Goal: Task Accomplishment & Management: Manage account settings

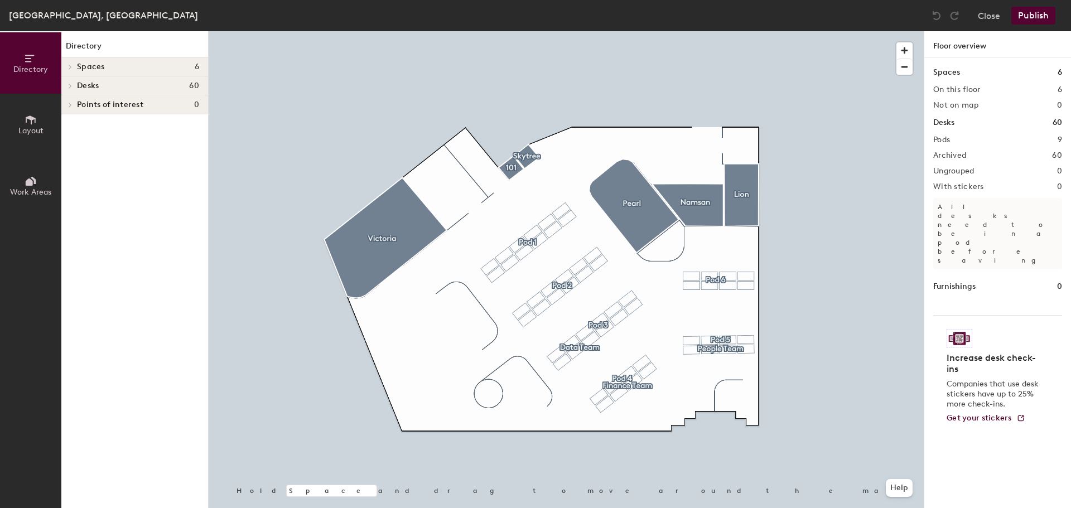
click at [70, 83] on icon at bounding box center [70, 86] width 4 height 6
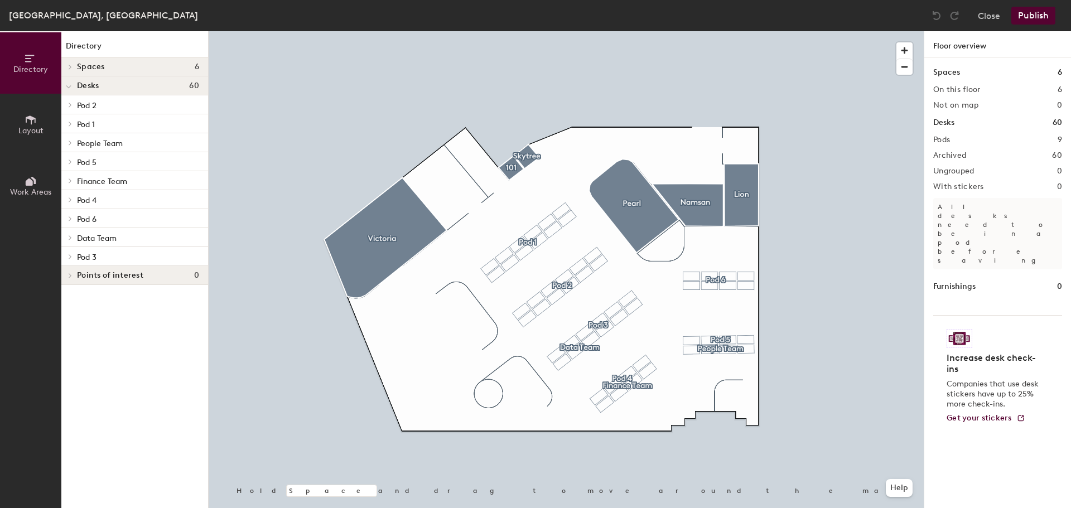
click at [98, 103] on p "Pod 2" at bounding box center [138, 105] width 122 height 15
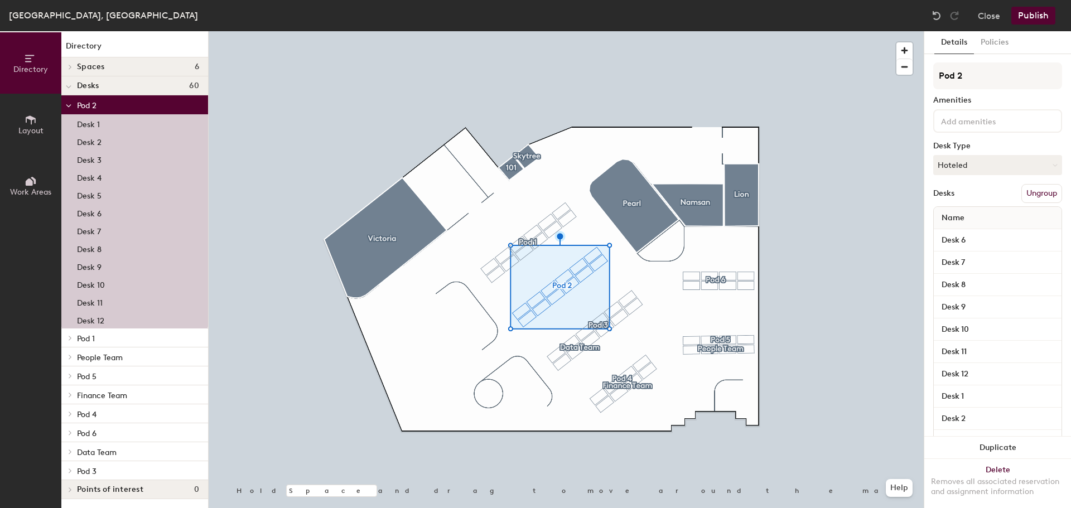
click at [98, 103] on p "Pod 2" at bounding box center [138, 105] width 122 height 15
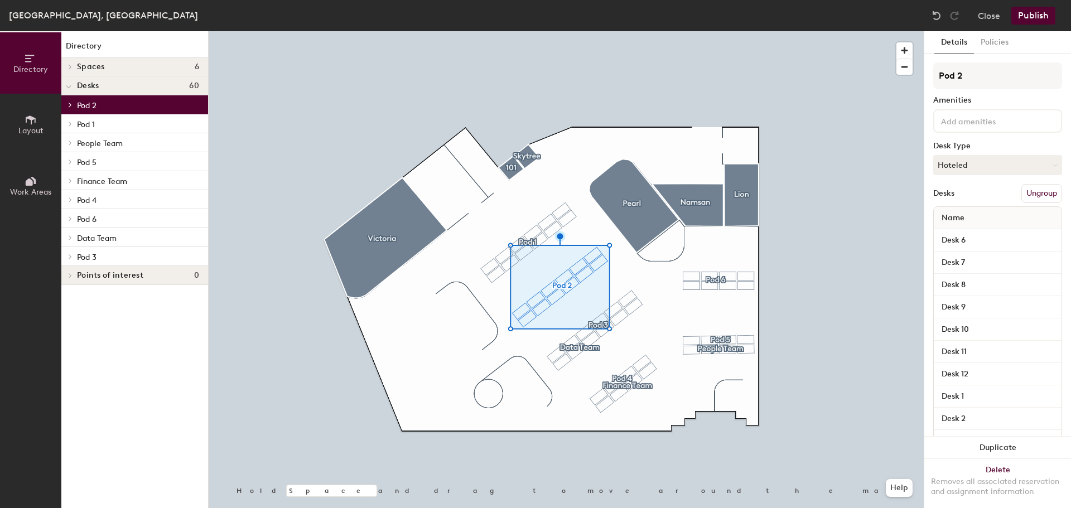
click at [98, 103] on p "Pod 2" at bounding box center [138, 105] width 122 height 15
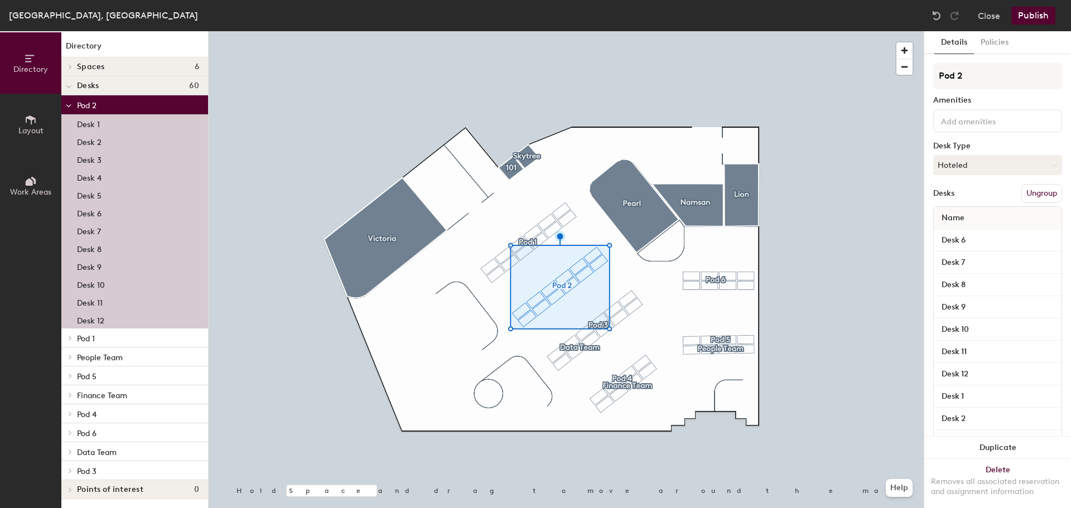
click at [108, 339] on p "Pod 1" at bounding box center [138, 338] width 122 height 15
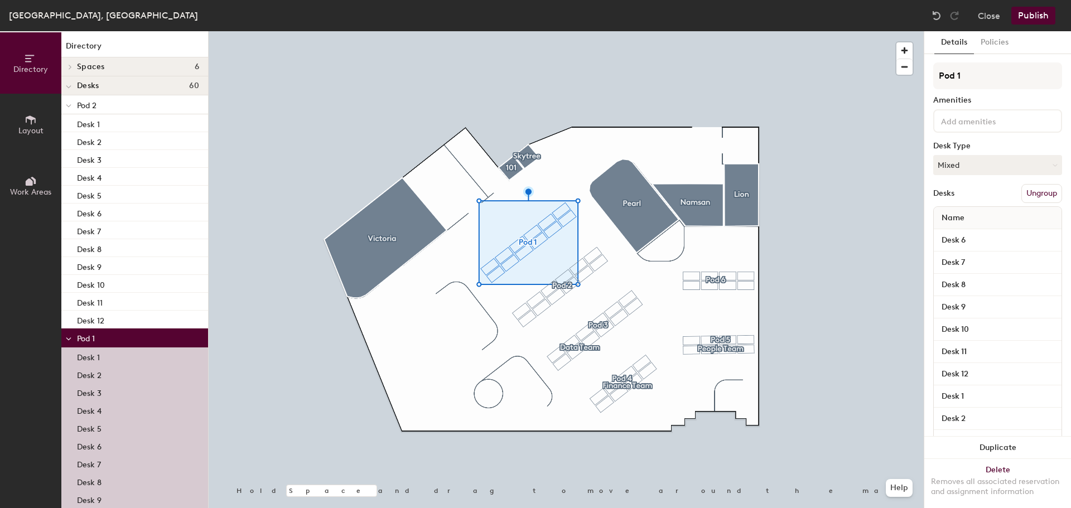
click at [73, 90] on div at bounding box center [68, 85] width 15 height 18
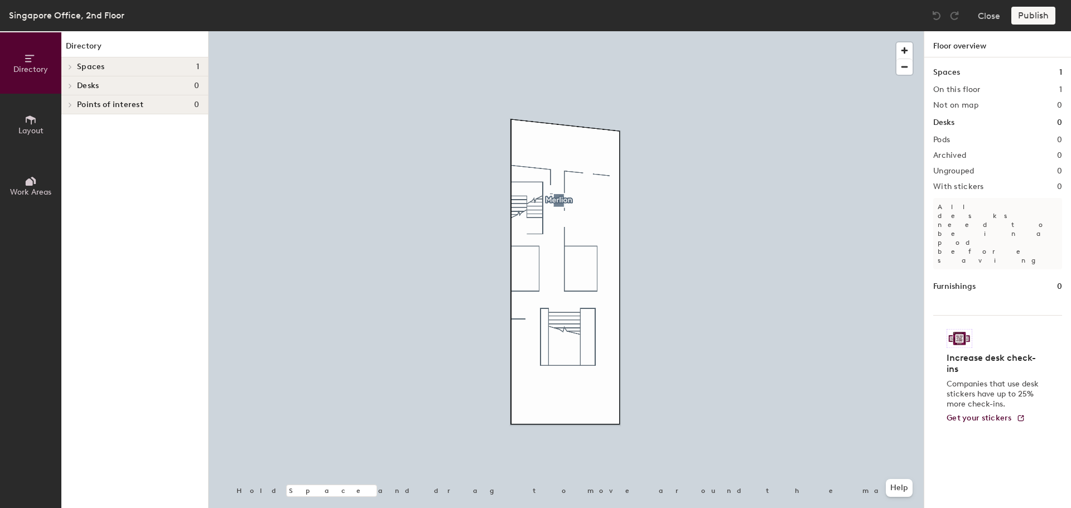
click at [73, 83] on span at bounding box center [69, 86] width 9 height 6
click at [86, 84] on span "Desks" at bounding box center [88, 85] width 22 height 9
click at [958, 121] on div "Desks 0" at bounding box center [997, 123] width 129 height 12
click at [38, 125] on button "Layout" at bounding box center [30, 124] width 61 height 61
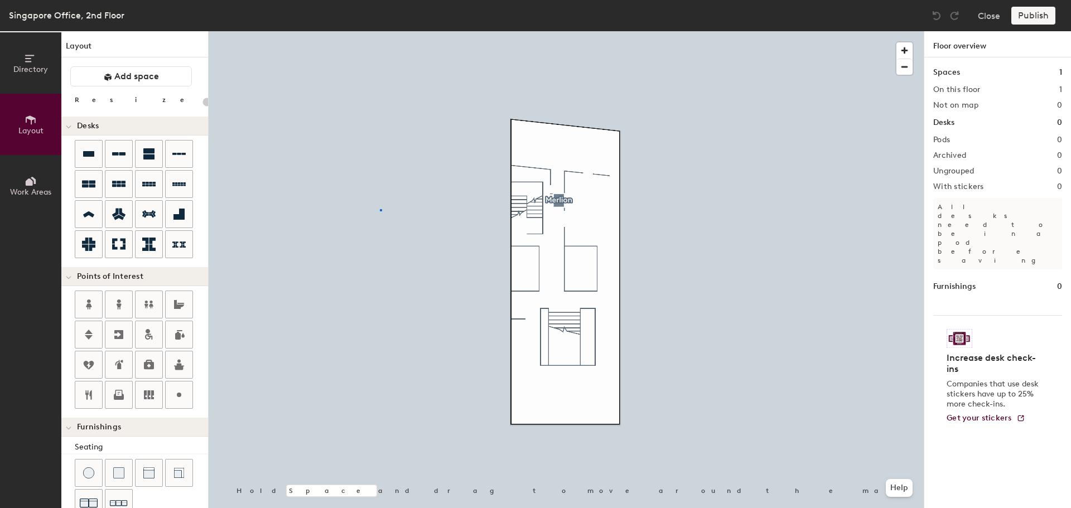
click at [380, 31] on div at bounding box center [566, 31] width 715 height 0
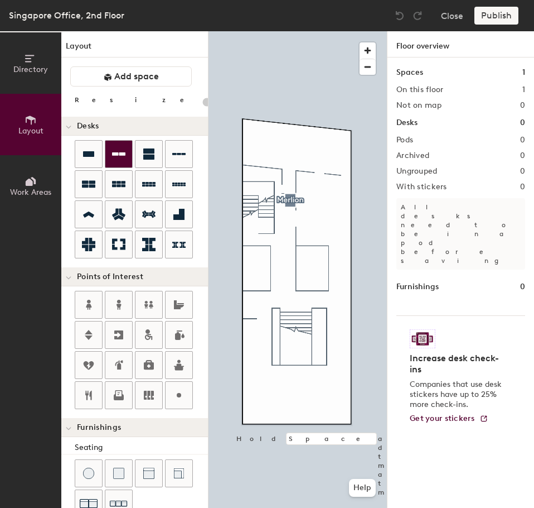
click at [120, 149] on icon at bounding box center [118, 153] width 13 height 13
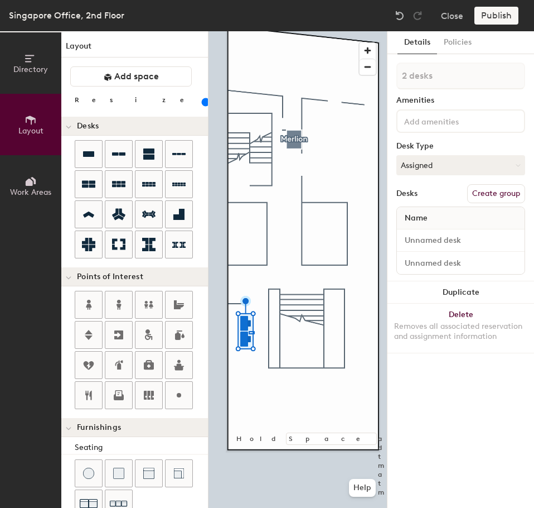
click at [249, 31] on div at bounding box center [298, 31] width 178 height 0
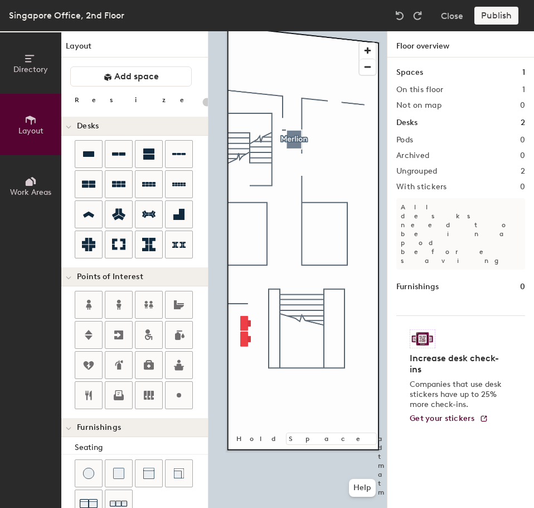
type input "100"
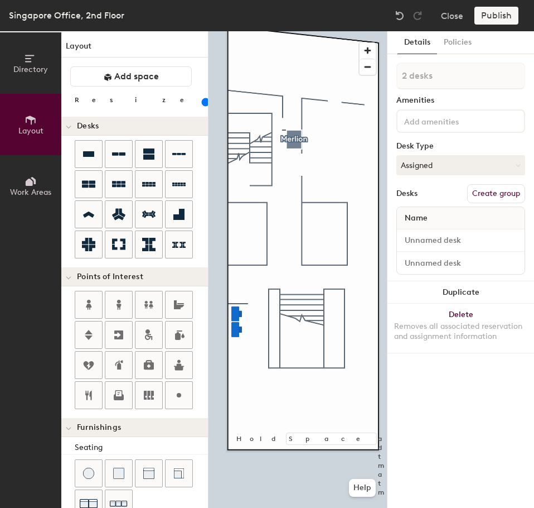
type input "1 desk"
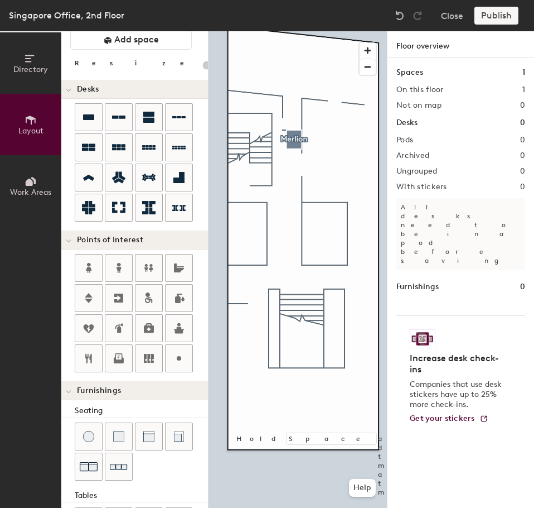
scroll to position [56, 0]
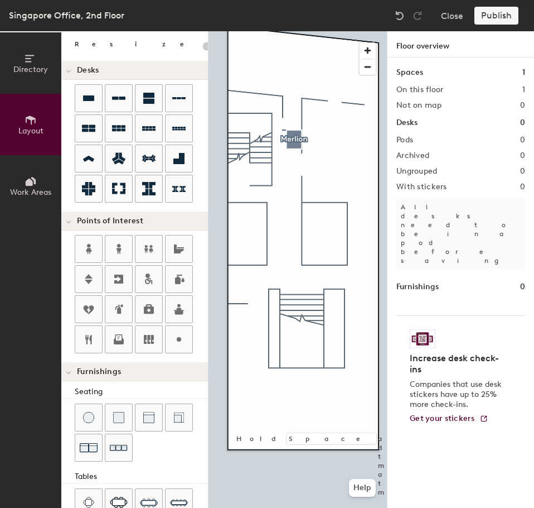
click at [66, 221] on icon at bounding box center [68, 222] width 4 height 2
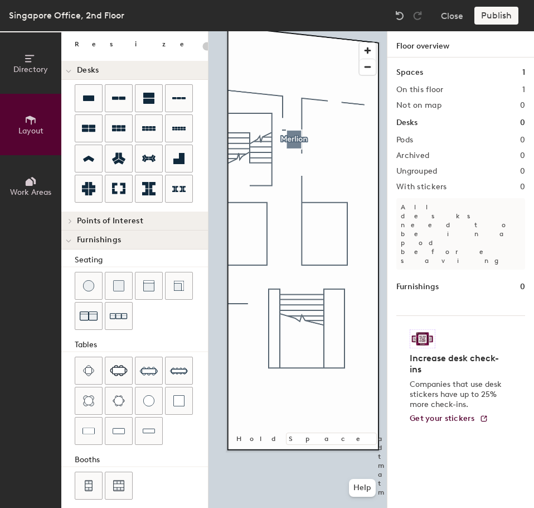
click at [71, 243] on span at bounding box center [69, 240] width 6 height 9
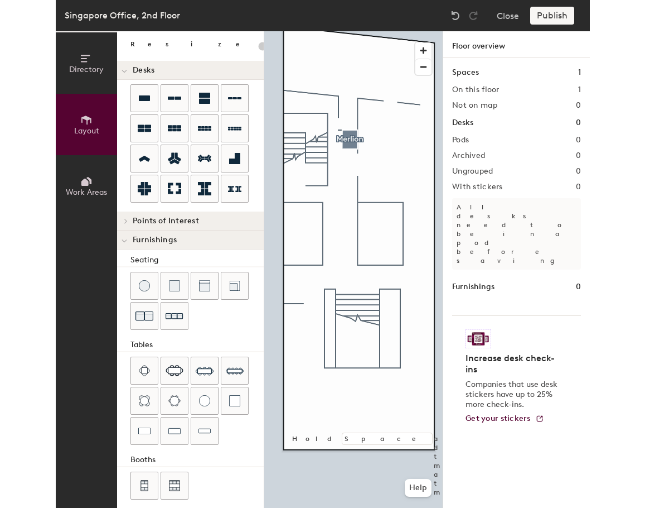
scroll to position [0, 0]
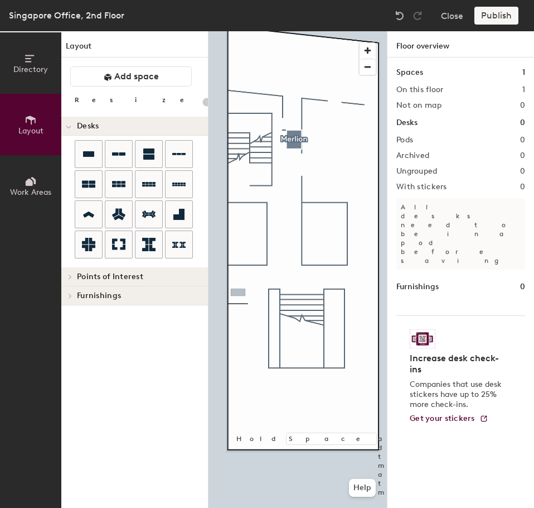
click at [238, 292] on div "Directory Layout Work Areas Layout Add space Resize Desks Points of Interest Fu…" at bounding box center [267, 269] width 534 height 476
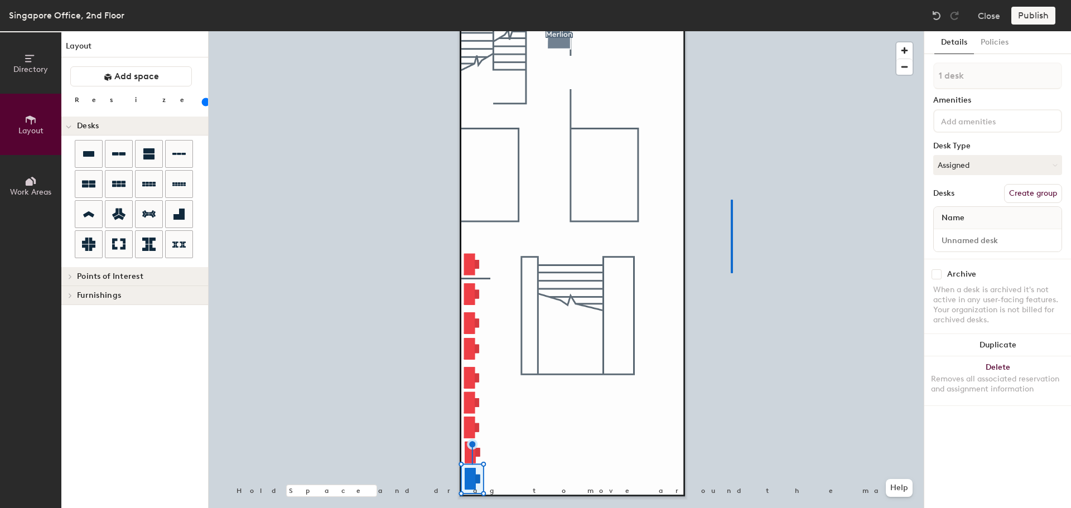
drag, startPoint x: 86, startPoint y: 154, endPoint x: 454, endPoint y: 3, distance: 397.7
click at [728, 31] on div at bounding box center [566, 31] width 715 height 0
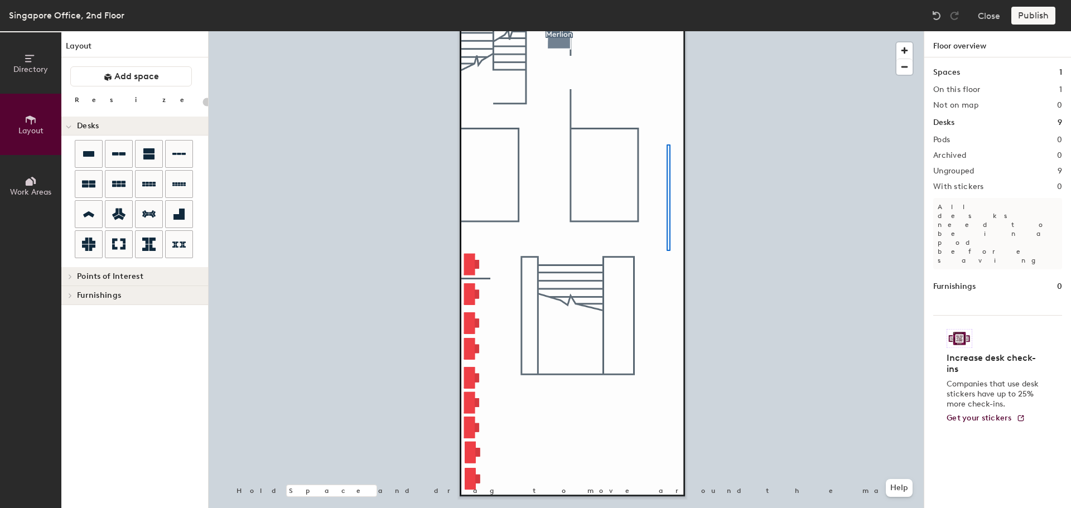
click at [667, 31] on div at bounding box center [566, 31] width 715 height 0
click at [736, 31] on div at bounding box center [566, 31] width 715 height 0
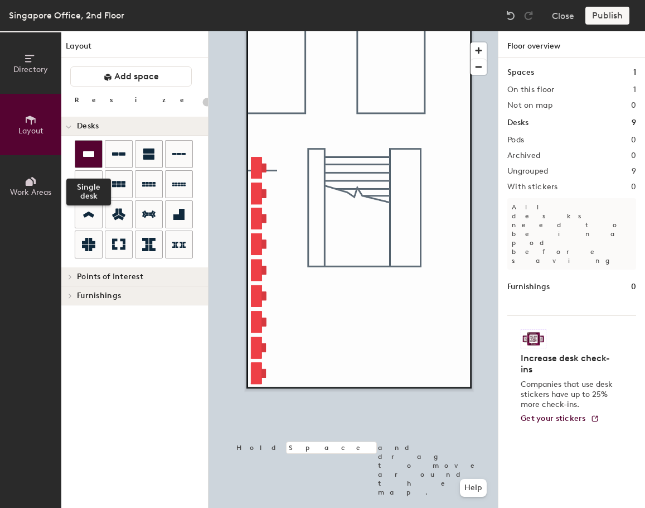
click at [93, 157] on icon at bounding box center [88, 153] width 13 height 13
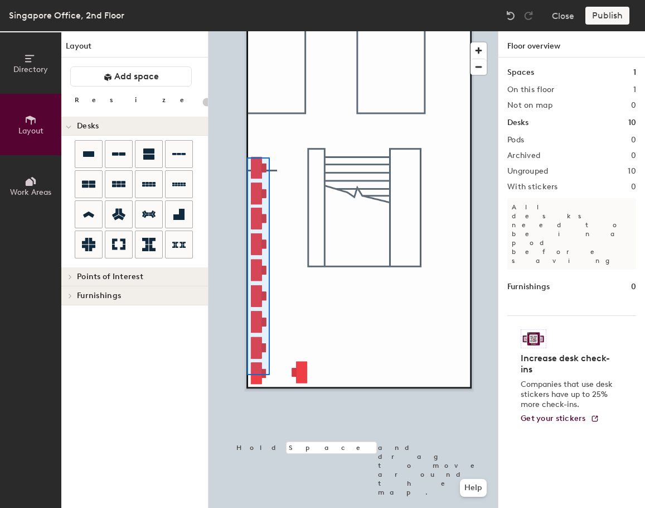
click at [247, 31] on div at bounding box center [353, 31] width 289 height 0
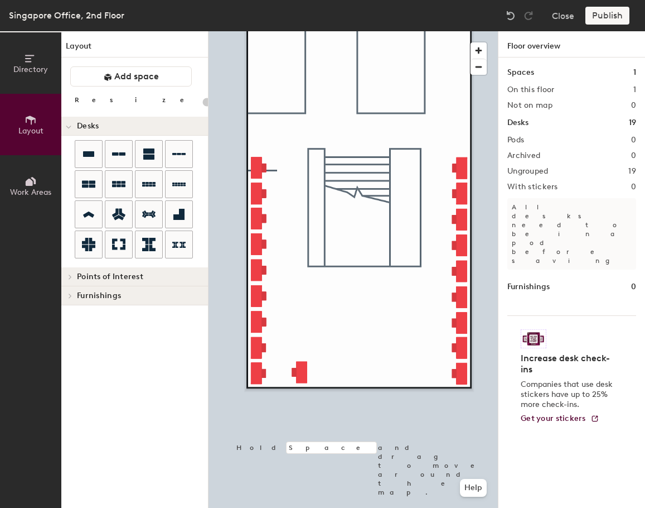
click at [302, 31] on div at bounding box center [353, 31] width 289 height 0
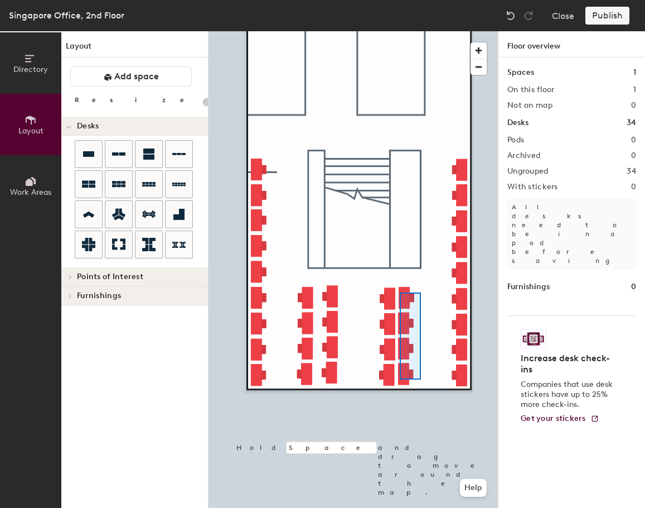
click at [400, 31] on div at bounding box center [353, 31] width 289 height 0
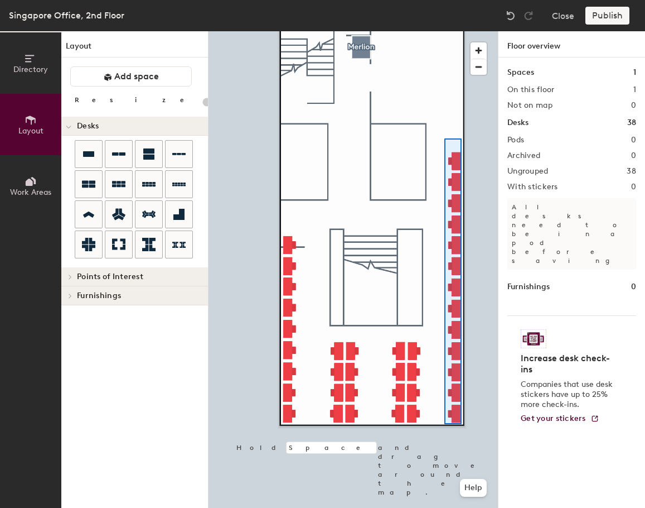
type input "100"
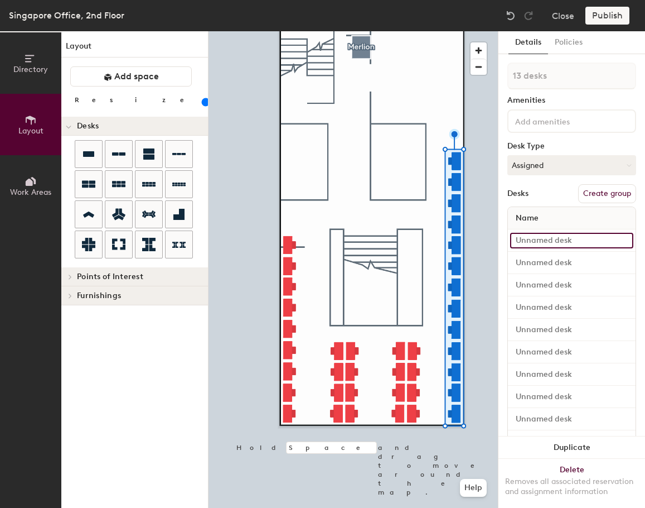
click at [546, 234] on input at bounding box center [571, 241] width 123 height 16
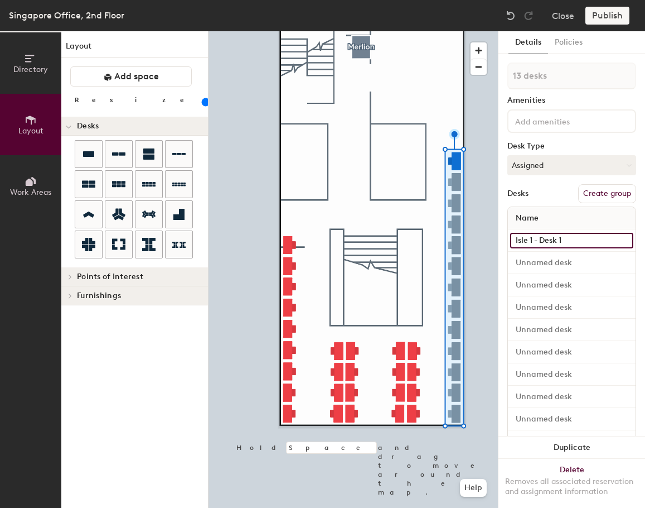
click at [484, 225] on div "Directory Layout Work Areas Layout Add space Resize Desks Points of Interest Fu…" at bounding box center [322, 269] width 645 height 476
type input "Isle 1 - Desk 1"
click at [572, 269] on input at bounding box center [571, 263] width 123 height 16
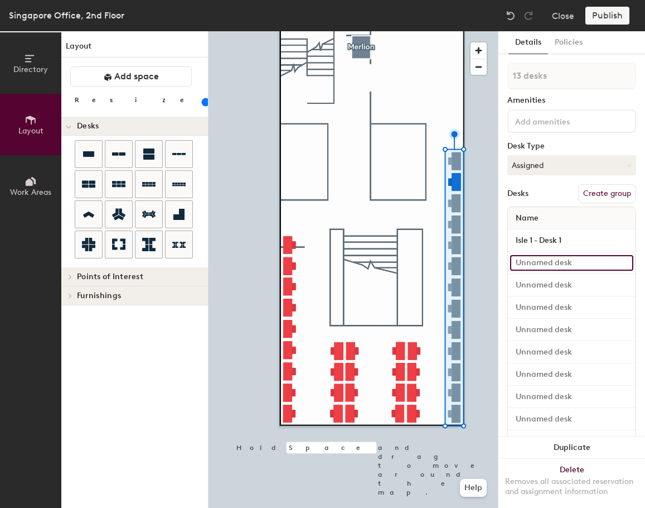
paste input "Isle 1 - Desk 1"
type input "Isle 1 - Desk 2"
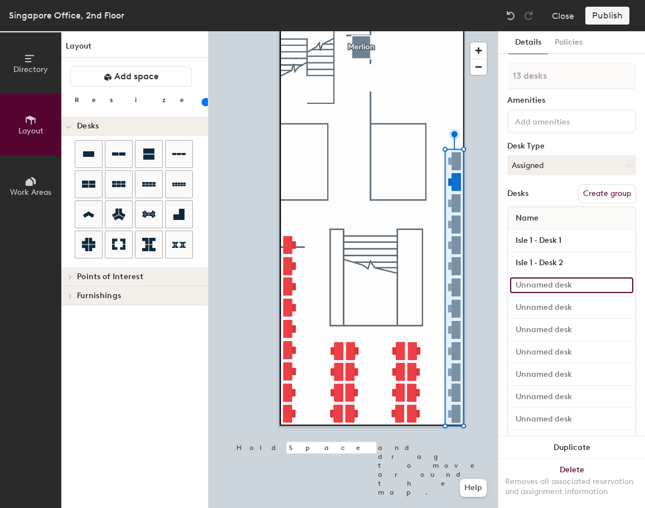
click at [576, 281] on input at bounding box center [571, 285] width 123 height 16
paste input "Isle 1 - Desk 1"
type input "Isle 1 - Desk 3"
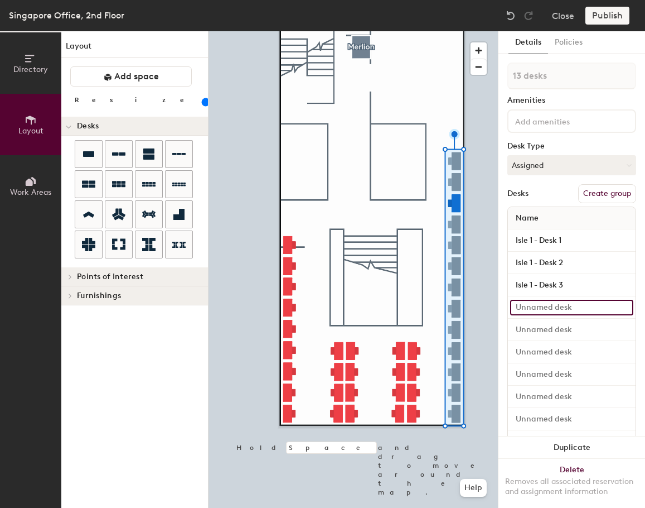
click at [583, 306] on input at bounding box center [571, 308] width 123 height 16
paste input "Isle 1 - Desk 1"
type input "Isle 1 - Desk 4"
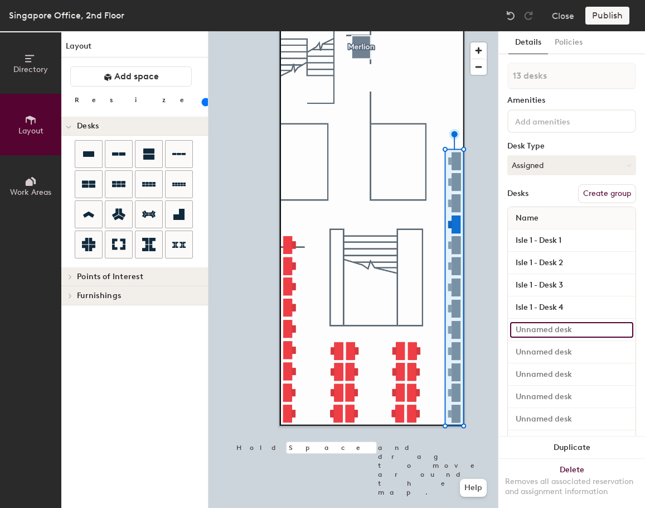
click at [582, 325] on input at bounding box center [571, 330] width 123 height 16
paste input "Isle 1 - Desk 1"
type input "Isle 1 - Desk 5"
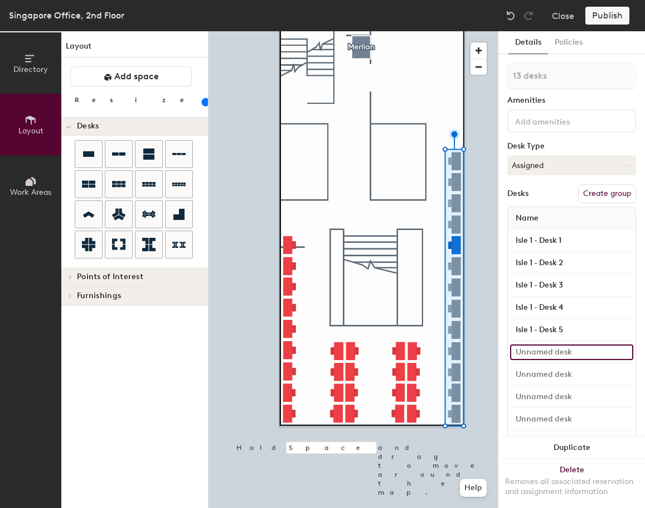
click at [575, 349] on input at bounding box center [571, 352] width 123 height 16
paste input "Isle 1 - Desk 1"
type input "Isle 1 - Desk 6"
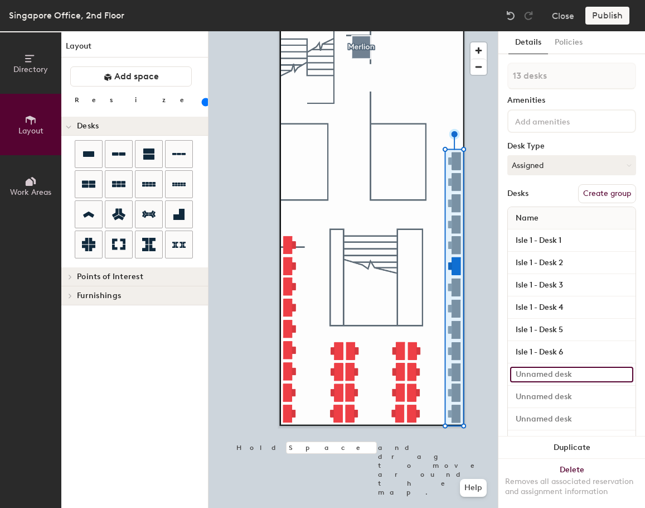
click at [560, 379] on input at bounding box center [571, 374] width 123 height 16
paste input "Isle 1 - Desk 1"
type input "Isle 1 - Desk 7"
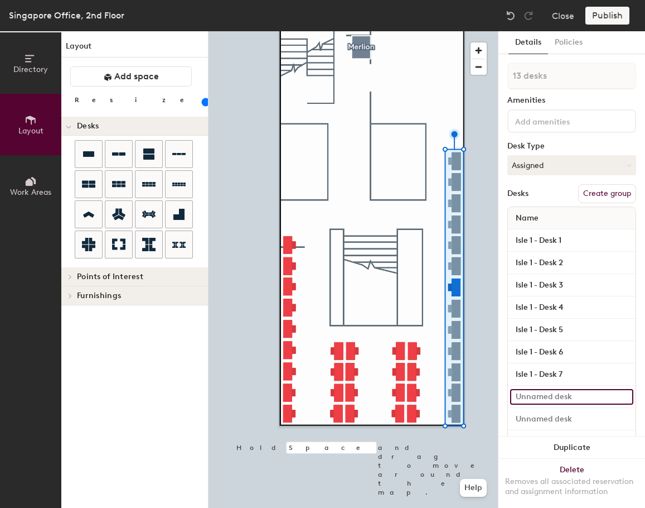
click at [585, 392] on input at bounding box center [571, 397] width 123 height 16
paste input "Isle 1 - Desk 1"
type input "Isle 1 - Desk 8"
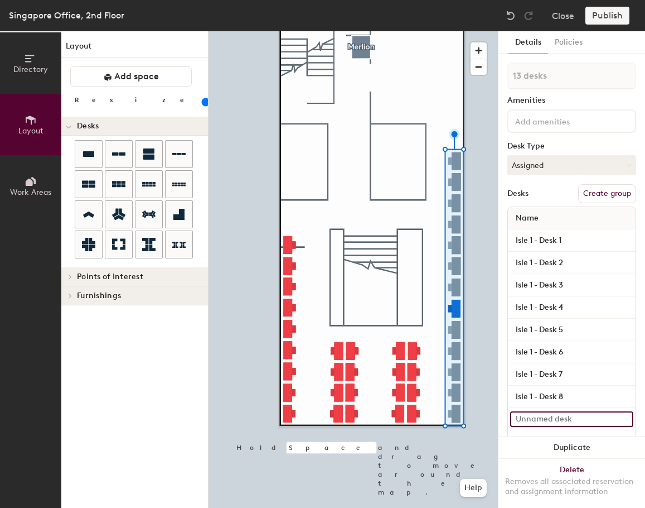
click at [578, 411] on input at bounding box center [571, 419] width 123 height 16
paste input "Isle 1 - Desk 1"
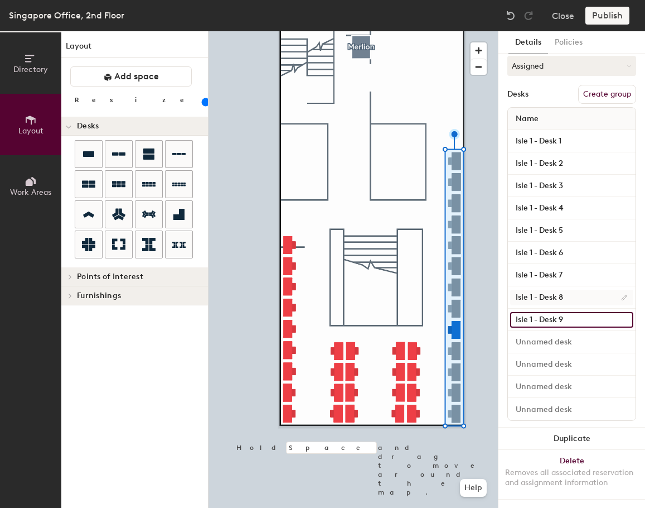
scroll to position [109, 0]
type input "Isle 1 - Desk 9"
click at [580, 336] on input at bounding box center [571, 342] width 123 height 16
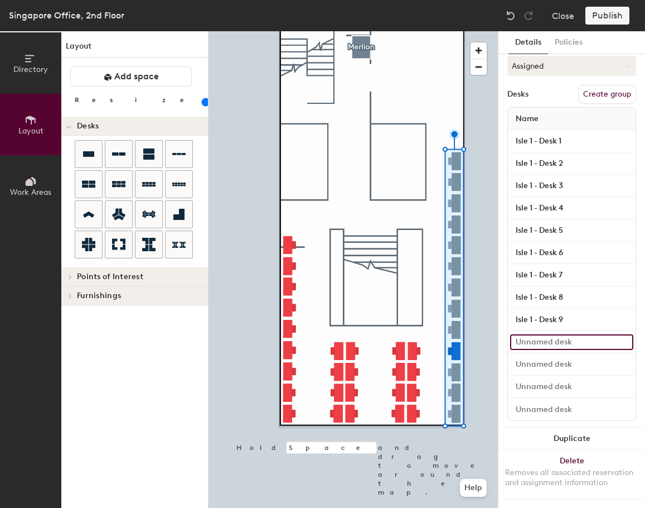
paste input "Isle 1 - Desk 1"
type input "Isle 1 - Desk 10"
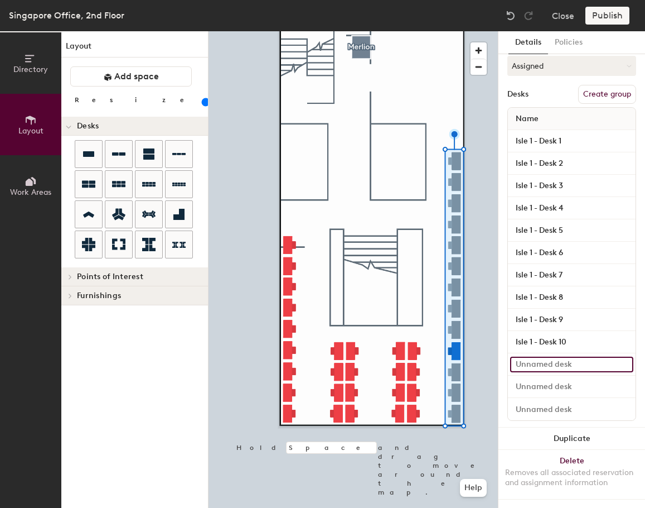
click at [576, 356] on input at bounding box center [571, 364] width 123 height 16
paste input "Isle 1 - Desk 1"
type input "Isle 1 - Desk 11"
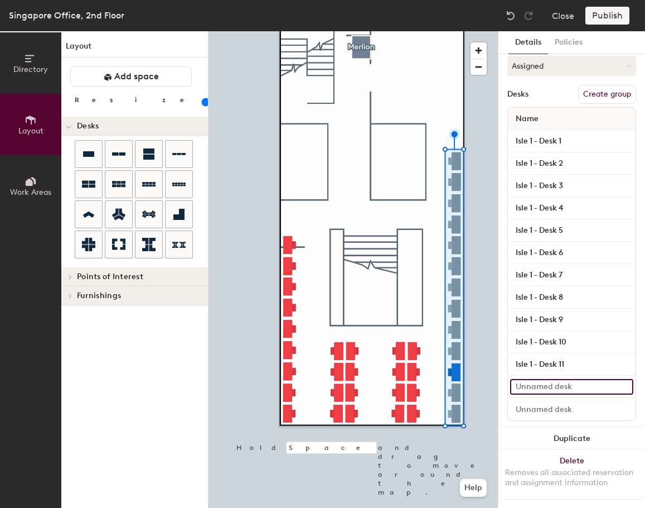
click at [574, 379] on input at bounding box center [571, 387] width 123 height 16
paste input "Isle 1 - Desk 1"
type input "Isle 1 - Desk 12"
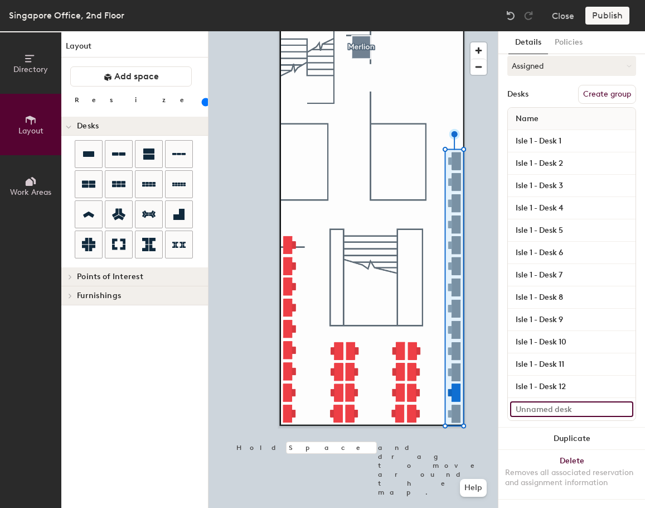
click at [553, 401] on input at bounding box center [571, 409] width 123 height 16
paste input "Isle 1 - Desk 1"
type input "Isle 1 - Desk 13"
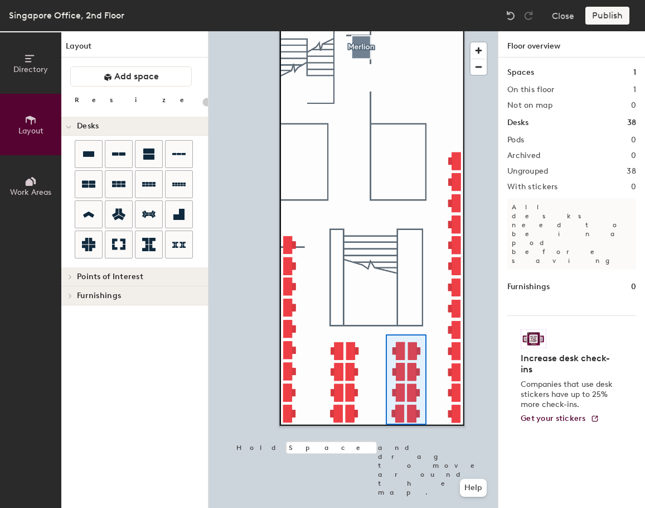
type input "100"
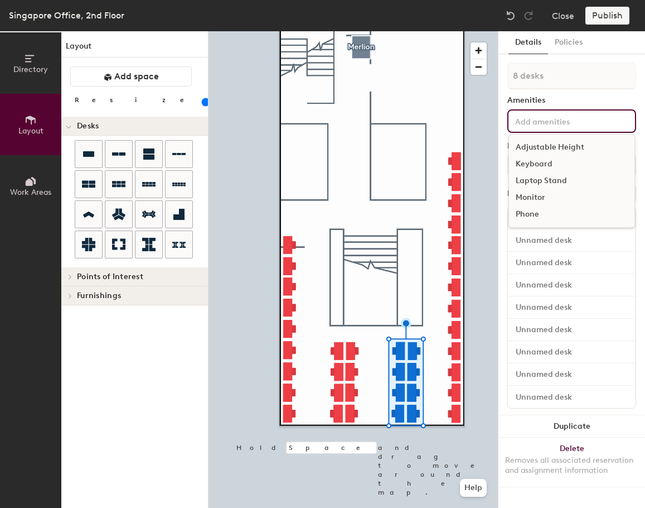
click at [550, 120] on input at bounding box center [563, 120] width 100 height 13
click at [552, 120] on input at bounding box center [563, 120] width 100 height 13
click at [505, 201] on div "Details Policies 8 desks Amenities Adjustable Height Keyboard Laptop Stand Moni…" at bounding box center [572, 269] width 147 height 476
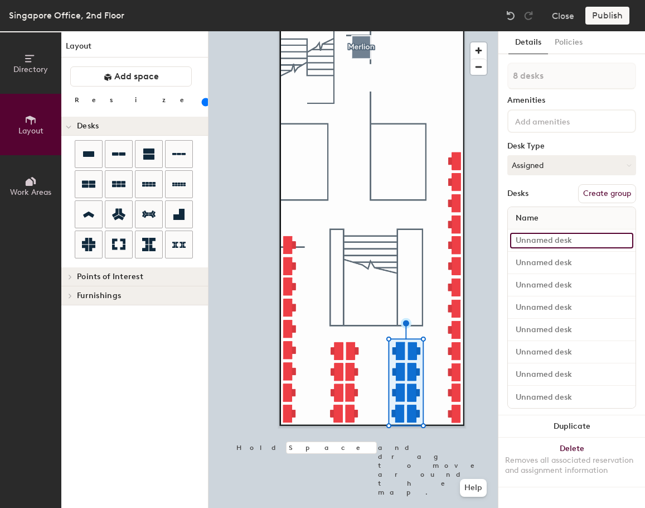
click at [530, 244] on input at bounding box center [571, 241] width 123 height 16
type input "Isle 2 - Desk"
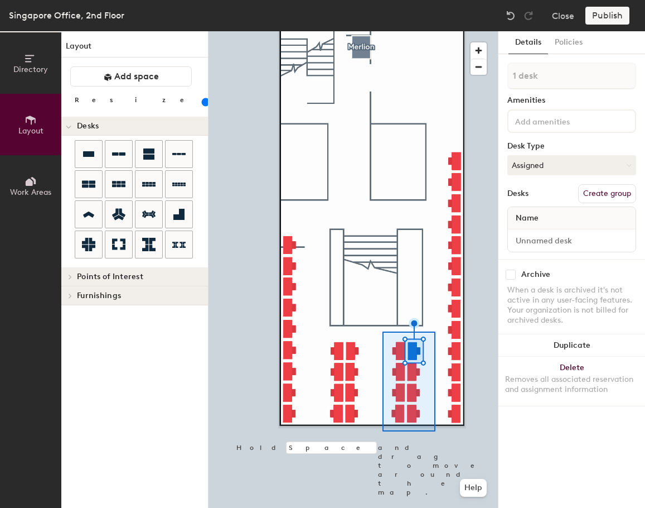
type input "8 desks"
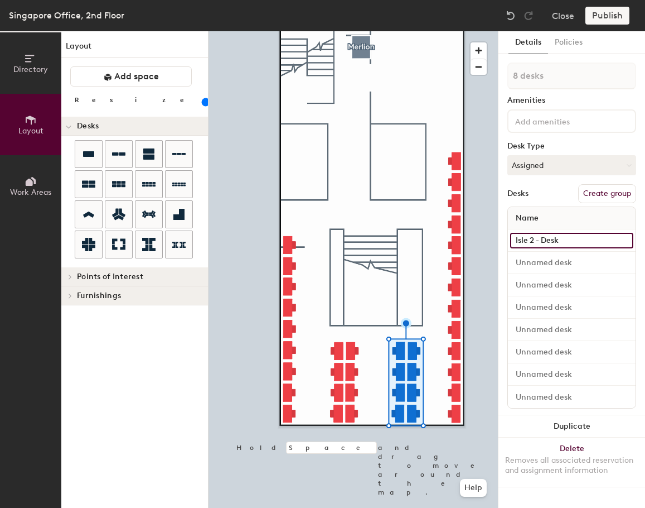
click at [563, 239] on input "Isle 2 - Desk" at bounding box center [571, 241] width 123 height 16
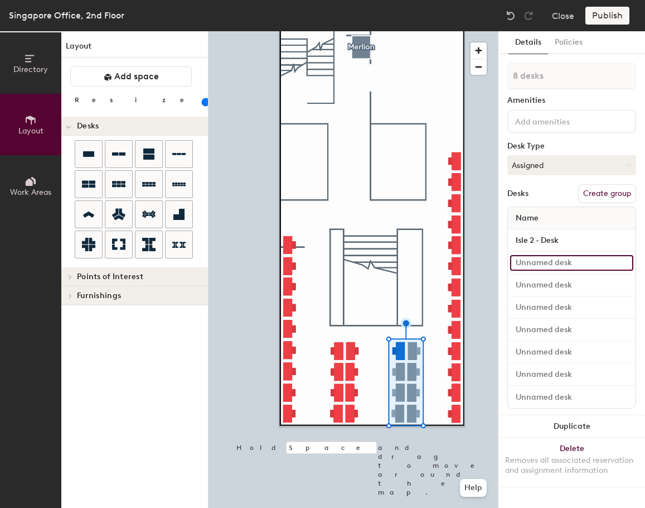
click at [568, 260] on input at bounding box center [571, 263] width 123 height 16
paste input "Isle 2 - Desk"
type input "Isle 2 - Desk 1"
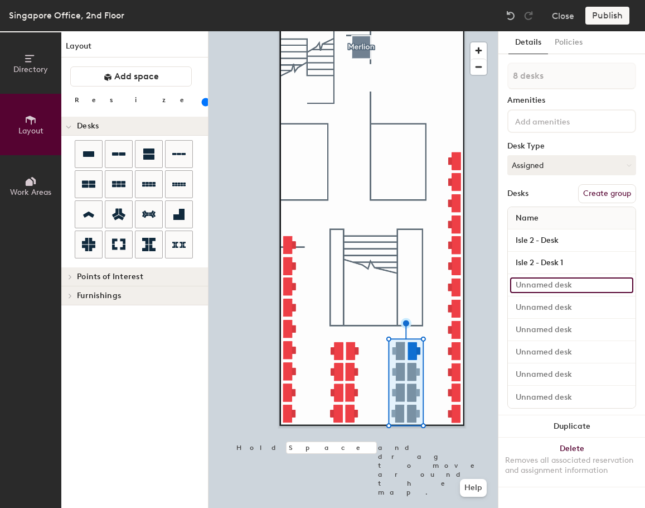
click at [578, 284] on input at bounding box center [571, 285] width 123 height 16
paste input "Isle 2 - Desk"
type input "Isle 2 - Desk 2"
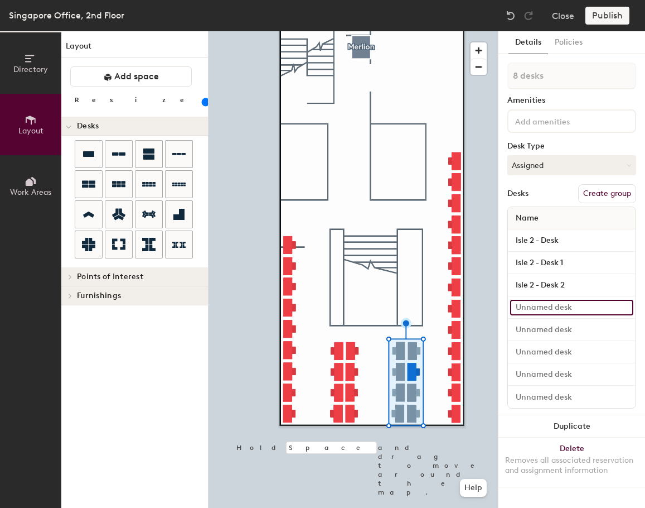
click at [575, 303] on input at bounding box center [571, 308] width 123 height 16
paste input "Isle 2 - Desk"
type input "Isle 2 - Desk 3"
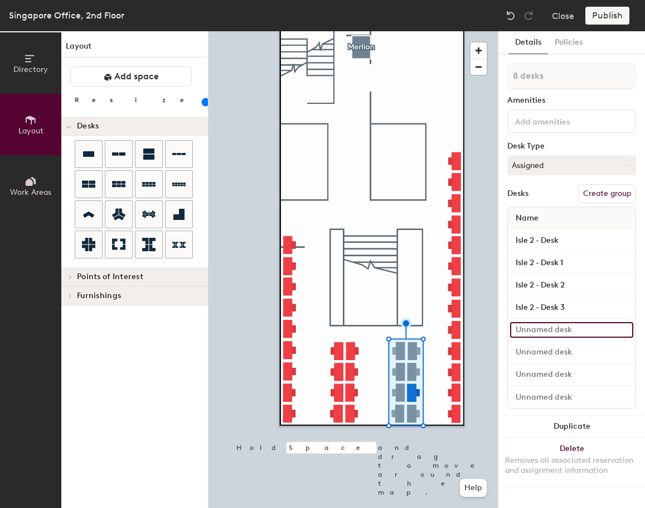
click at [577, 332] on input at bounding box center [571, 330] width 123 height 16
paste input "Isle 2 - Desk"
type input "Isle 2 - Desk 4"
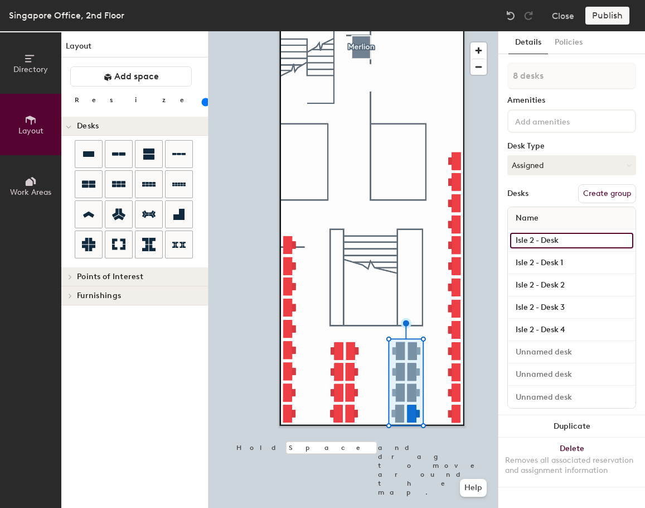
click at [577, 242] on input "Isle 2 - Desk" at bounding box center [571, 241] width 123 height 16
type input "Isle 2 - Desk 5"
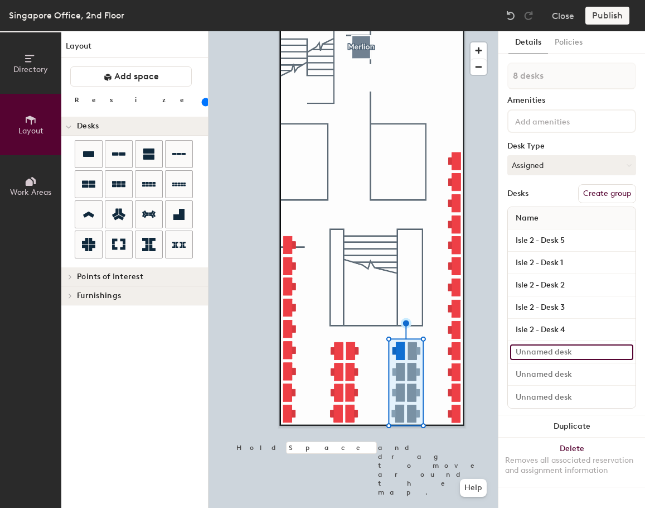
click at [565, 353] on input at bounding box center [571, 352] width 123 height 16
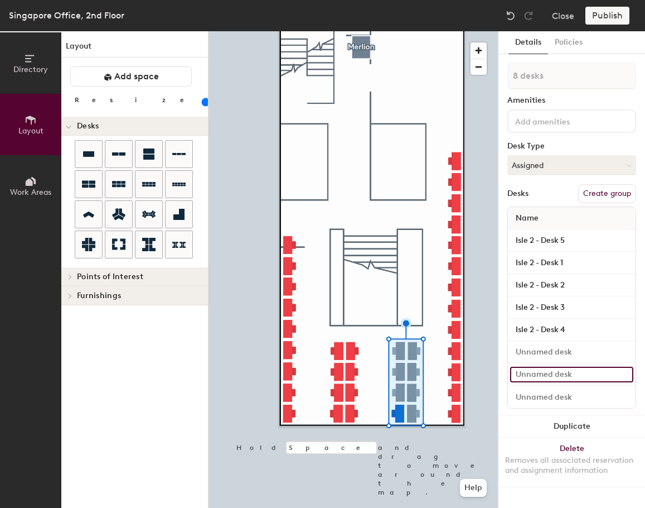
click at [568, 371] on input at bounding box center [571, 374] width 123 height 16
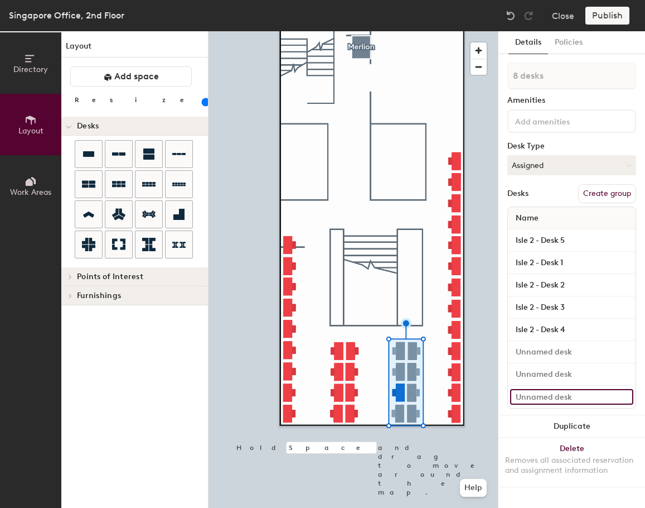
click at [569, 397] on input at bounding box center [571, 397] width 123 height 16
paste input "Isle 2 - Desk"
type input "Isle 2 - Desk 6"
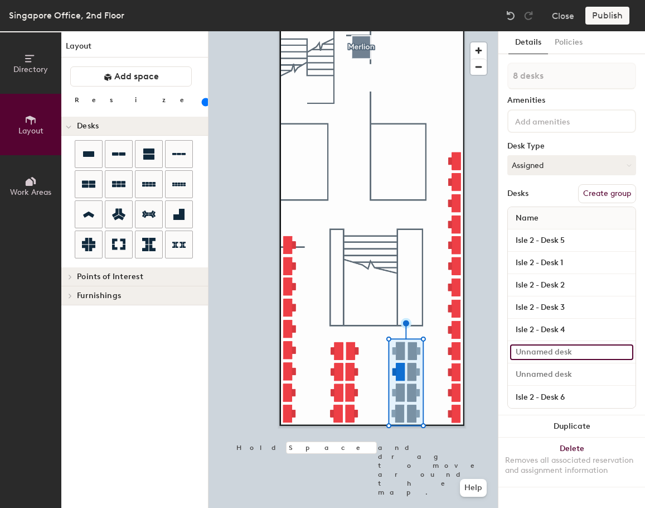
click at [572, 352] on input at bounding box center [571, 352] width 123 height 16
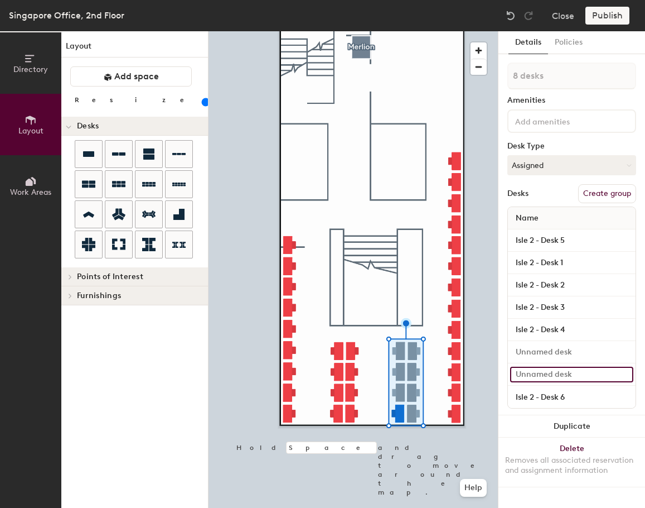
click at [571, 366] on input at bounding box center [571, 374] width 123 height 16
paste input "Isle 2 - Desk"
type input "Isle 2 - Desk 7"
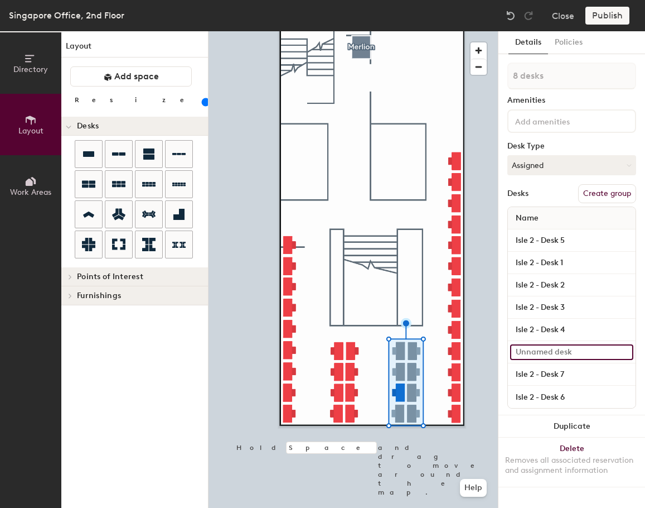
click at [573, 351] on input at bounding box center [571, 352] width 123 height 16
paste input "Isle 2 - Desk"
type input "Isle 2 - Desk 8"
click at [554, 191] on div "Desks Create group" at bounding box center [572, 193] width 129 height 19
type input "1 desk"
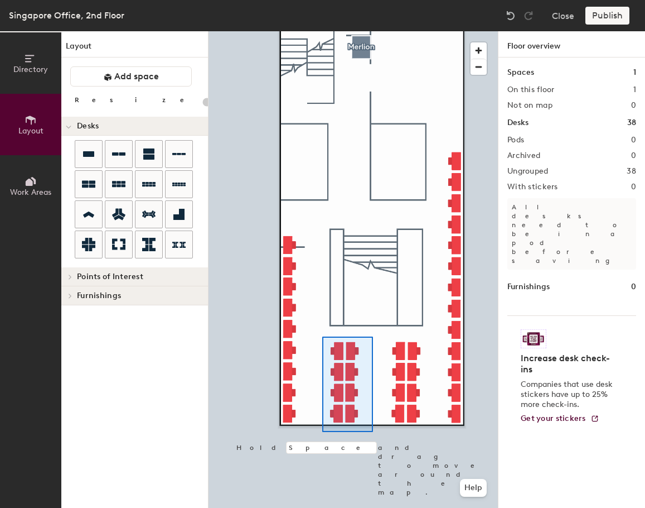
type input "100"
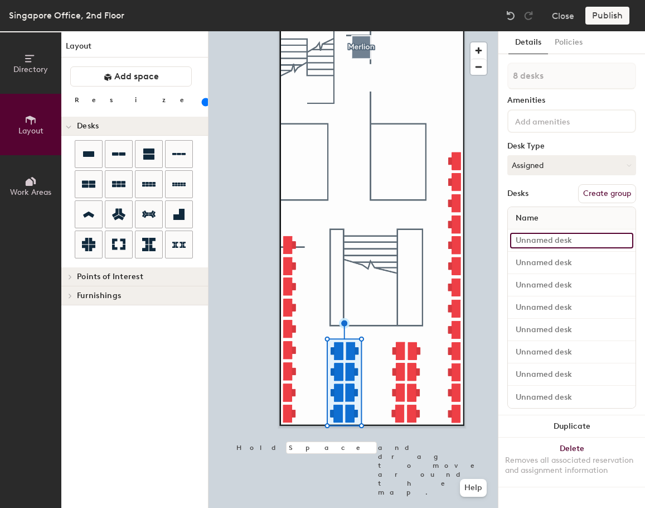
click at [548, 244] on input at bounding box center [571, 241] width 123 height 16
paste input "Isle 2 - Desk"
click at [532, 245] on input "Isle 2 - Desk" at bounding box center [571, 241] width 123 height 16
click at [572, 244] on input "Isle 3 - Desk" at bounding box center [571, 241] width 123 height 16
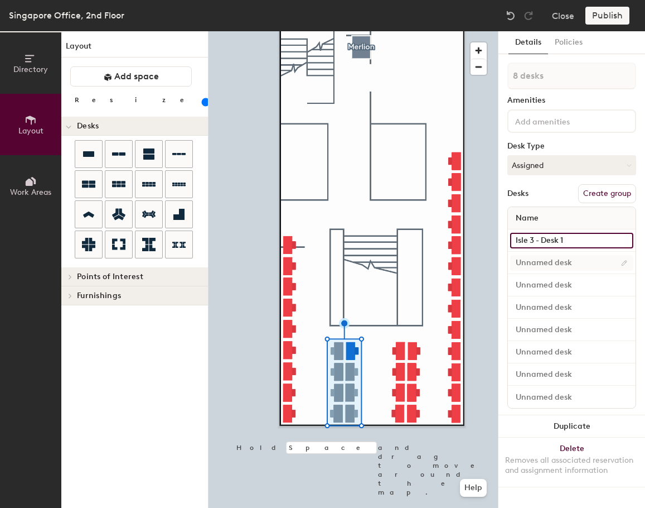
type input "Isle 3 - Desk 1"
click at [577, 265] on input at bounding box center [571, 263] width 123 height 16
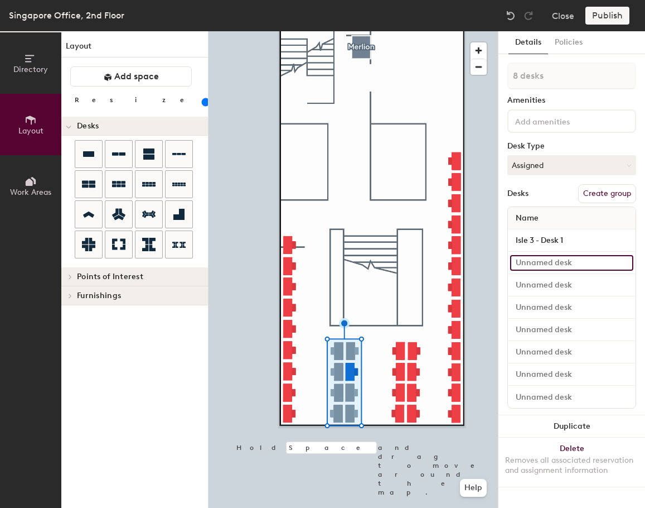
paste input "Isle 3 - Desk"
type input "Isle 3 - Desk 2"
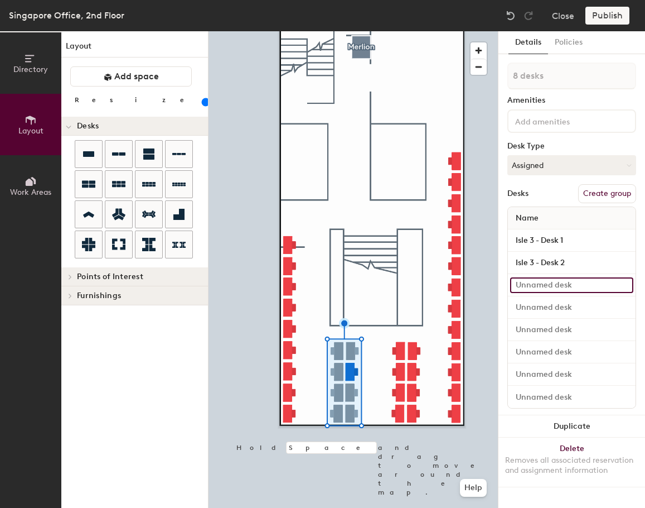
click at [577, 282] on input at bounding box center [571, 285] width 123 height 16
paste input "Isle 3 - Desk"
type input "Isle 3 - Desk 3"
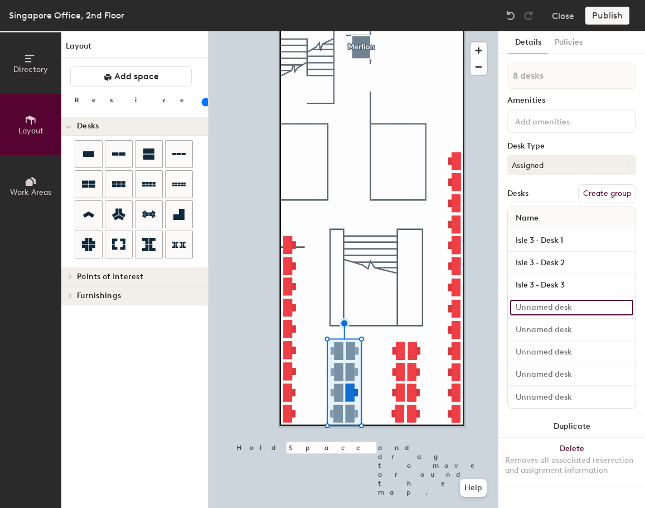
click at [577, 306] on input at bounding box center [571, 308] width 123 height 16
paste input "Isle 3 - Desk"
type input "Isle 3 - Desk 4"
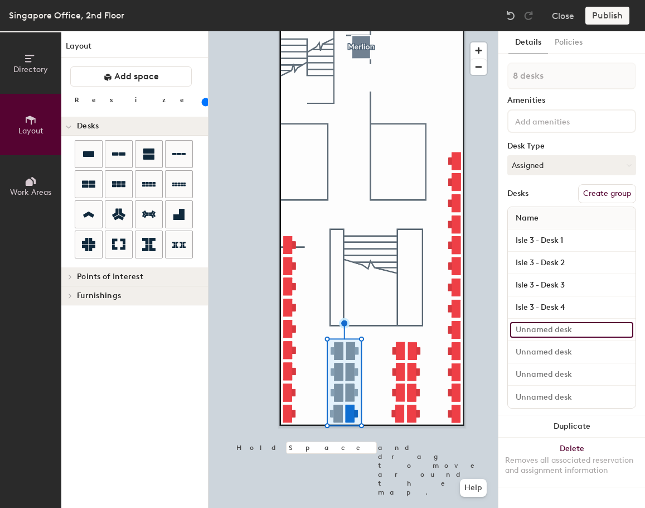
click at [570, 329] on input at bounding box center [571, 330] width 123 height 16
click at [573, 384] on div at bounding box center [572, 374] width 128 height 22
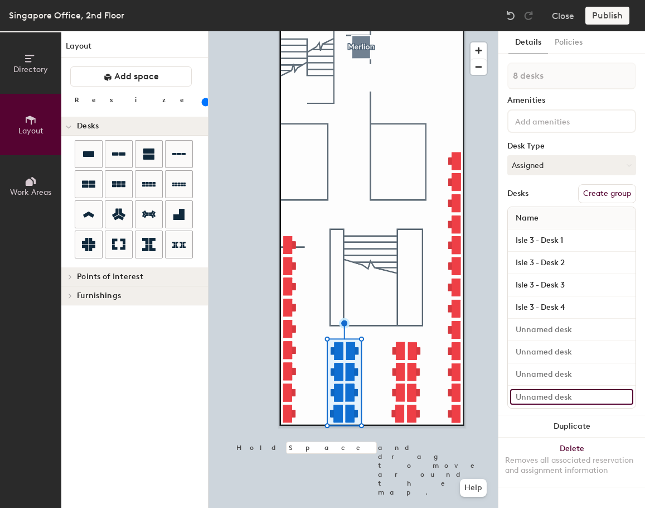
click at [572, 389] on input at bounding box center [571, 397] width 123 height 16
paste input "Isle 3 - Desk"
type input "Isle 3 - Desk 5"
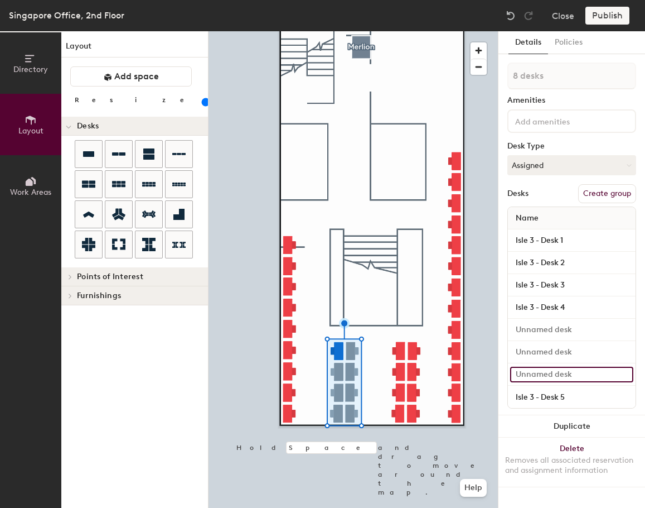
click at [573, 374] on input at bounding box center [571, 374] width 123 height 16
paste input "Isle 3 - Desk"
type input "Isle 3 - Desk 6"
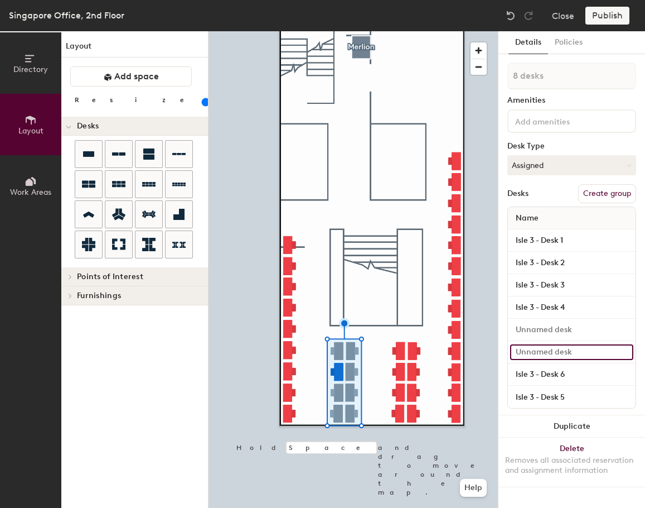
click at [571, 349] on input at bounding box center [571, 352] width 123 height 16
paste input "Isle 3 - Desk"
type input "Isle 3 - Desk 7"
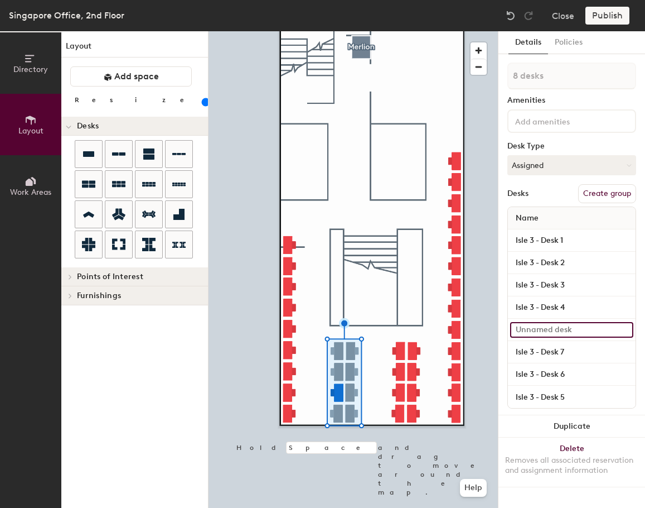
click at [574, 327] on input at bounding box center [571, 330] width 123 height 16
paste input "Isle 3 - Desk"
type input "Isle 3 - Desk 8"
click at [553, 193] on div "Desks Create group" at bounding box center [572, 193] width 129 height 19
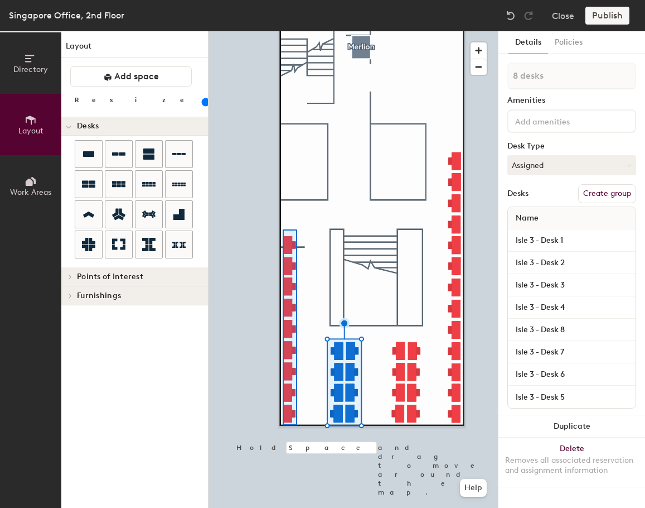
type input "9 desks"
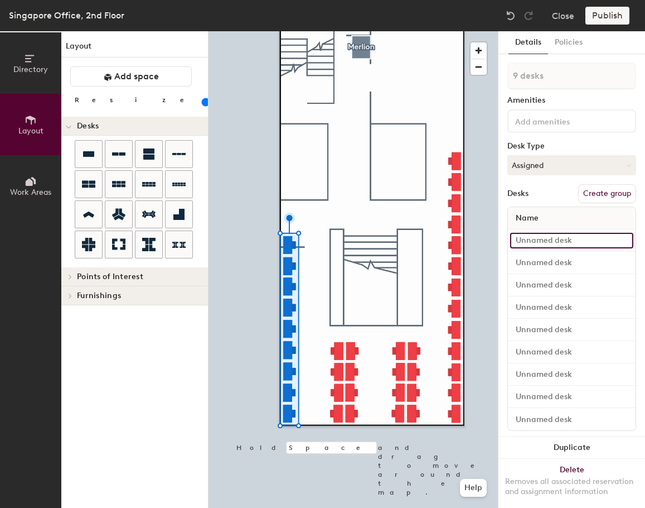
click at [552, 237] on input at bounding box center [571, 241] width 123 height 16
paste input "Isle 3 - Desk"
click at [533, 239] on input "Isle 3 - Desk" at bounding box center [571, 241] width 123 height 16
click at [578, 245] on input "Isle 4 - Desk" at bounding box center [571, 241] width 123 height 16
click at [576, 243] on input "Isle 4 - Desk" at bounding box center [571, 241] width 123 height 16
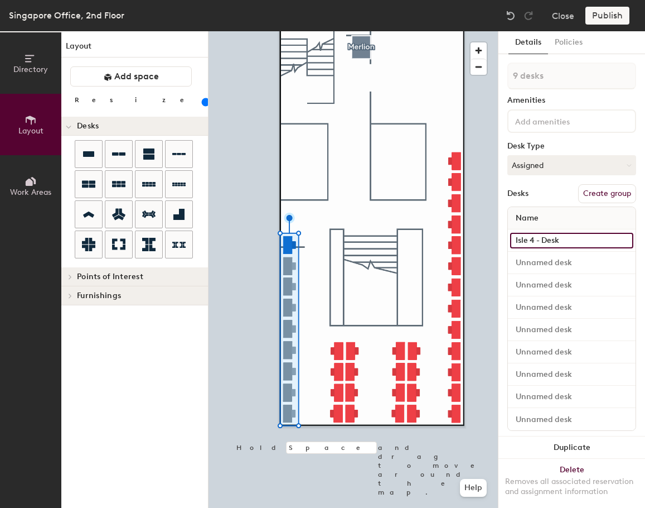
click at [576, 239] on input "Isle 4 - Desk" at bounding box center [571, 241] width 123 height 16
type input "Isle 4 - Desk 1"
click at [587, 268] on input at bounding box center [571, 263] width 123 height 16
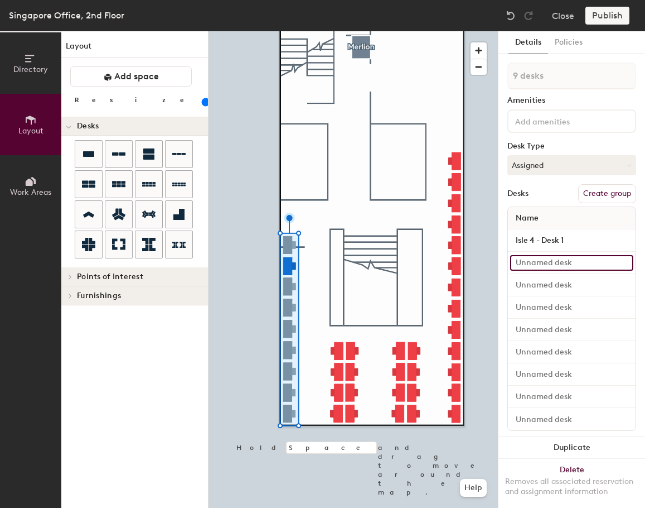
paste input "Isle 4 - Desk"
type input "Isle 4 - Desk 2"
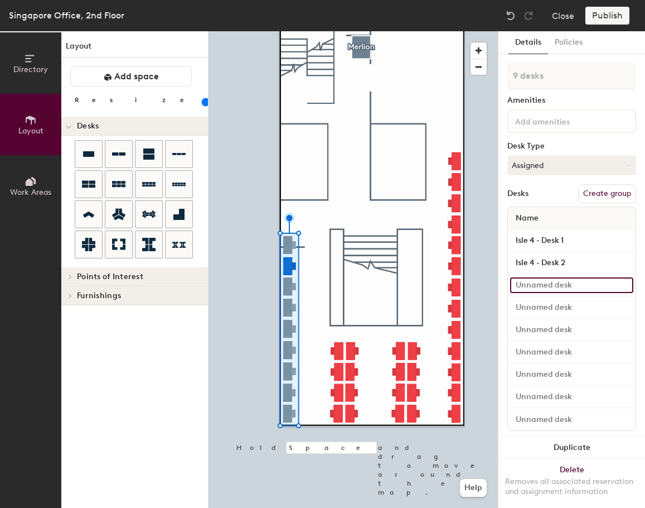
click at [583, 281] on input at bounding box center [571, 285] width 123 height 16
paste input "Isle 4 - Desk"
type input "Isle 4 - Desk 3"
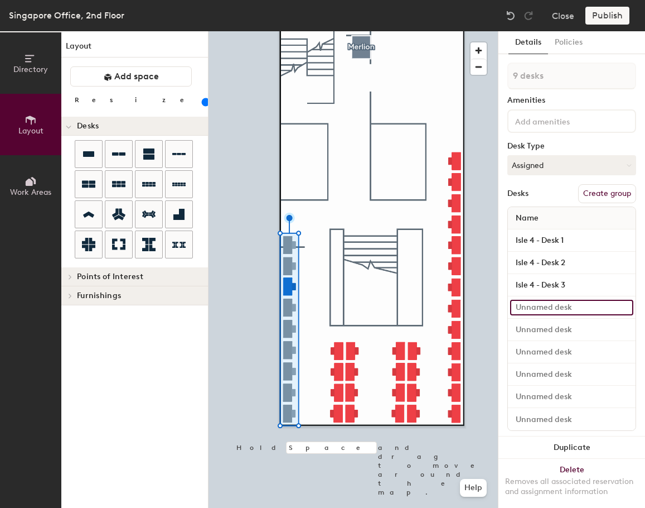
click at [582, 301] on input at bounding box center [571, 308] width 123 height 16
paste input "Isle 4 - Desk"
type input "Isle 4 - Desk 4"
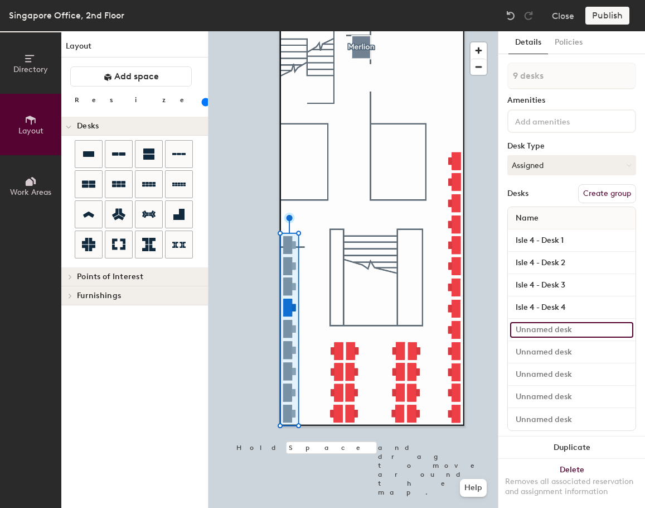
click at [578, 332] on input at bounding box center [571, 330] width 123 height 16
paste input "Isle 4 - Desk"
type input "Isle 4 - Desk 5"
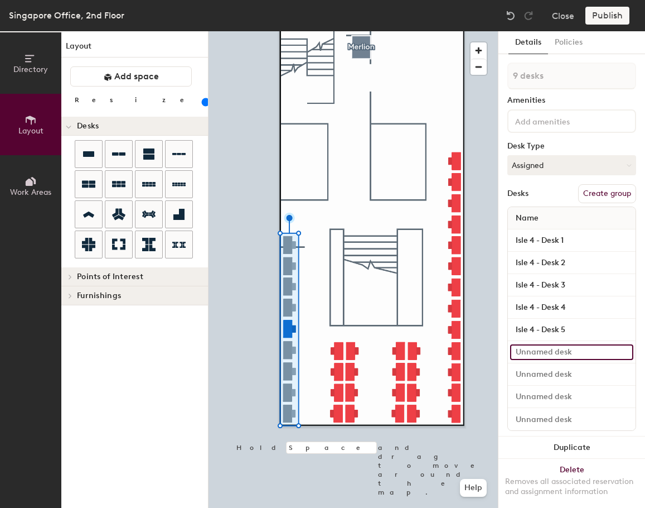
click at [574, 347] on input at bounding box center [571, 352] width 123 height 16
paste input "Isle 4 - Desk"
type input "Isle 4 - Desk 6"
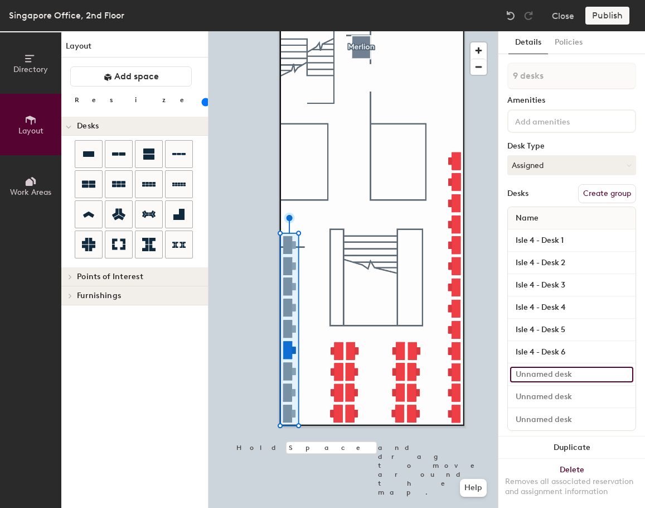
click at [578, 369] on input at bounding box center [571, 374] width 123 height 16
paste input "Isle 4 - Desk"
type input "Isle 4 - Desk 7"
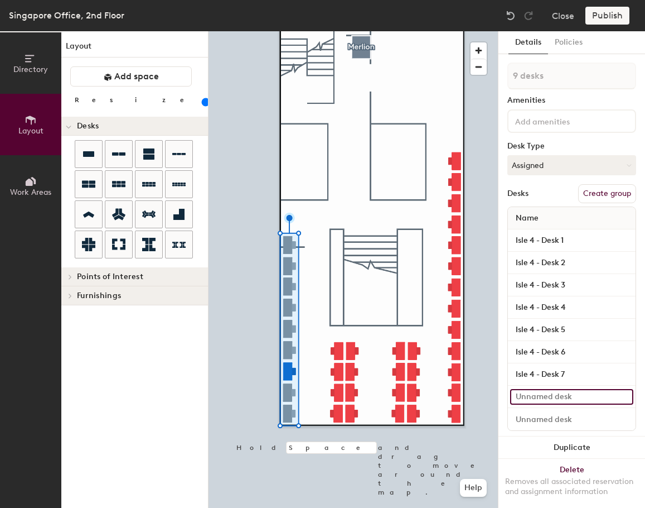
click at [577, 392] on input at bounding box center [571, 397] width 123 height 16
paste input "Isle 4 - Desk"
type input "Isle 4 - Desk 8"
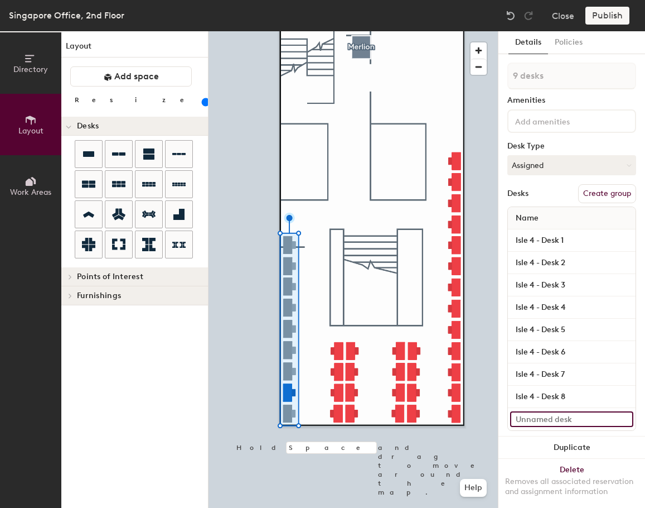
click at [581, 414] on input at bounding box center [571, 419] width 123 height 16
paste input "Isle 4 - Desk"
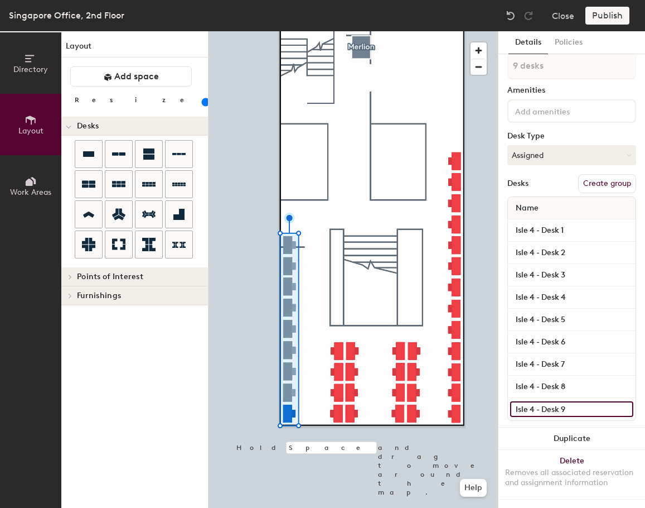
scroll to position [20, 0]
type input "Isle 4 - Desk 9"
click at [600, 174] on button "Create group" at bounding box center [607, 183] width 58 height 19
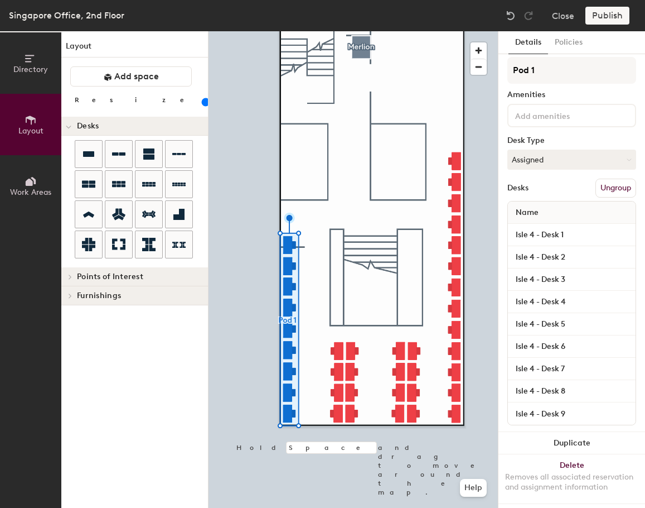
scroll to position [0, 0]
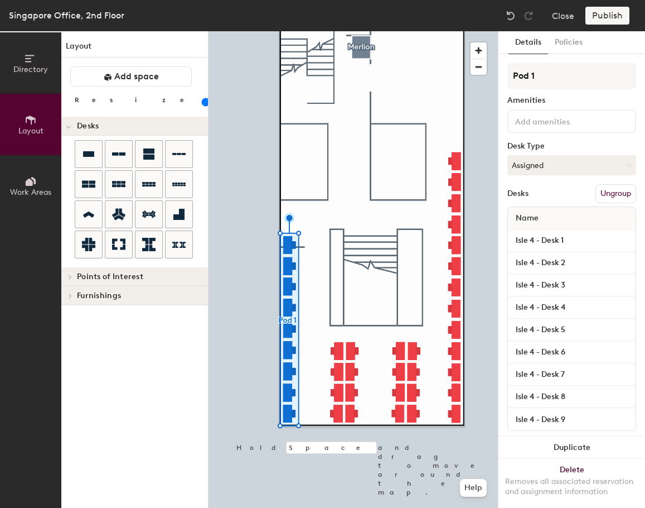
drag, startPoint x: 552, startPoint y: 76, endPoint x: 489, endPoint y: 59, distance: 65.2
click at [489, 59] on div "Directory Layout Work Areas Layout Add space Resize Desks Points of Interest Fu…" at bounding box center [322, 269] width 645 height 476
type input "Isle 4"
click at [582, 100] on div "Amenities" at bounding box center [572, 100] width 129 height 9
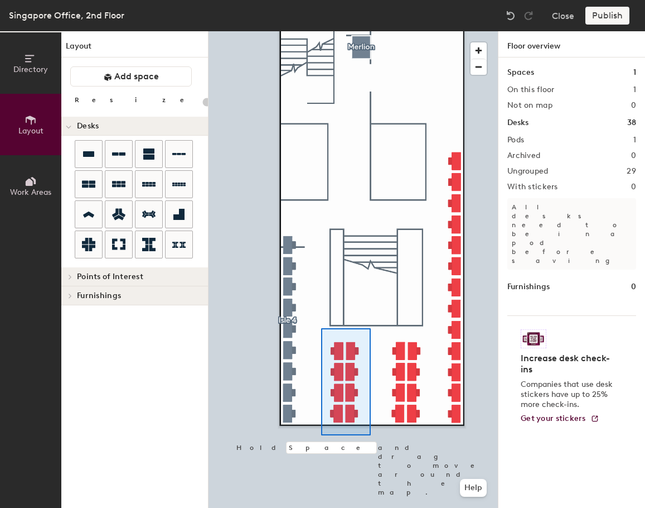
type input "100"
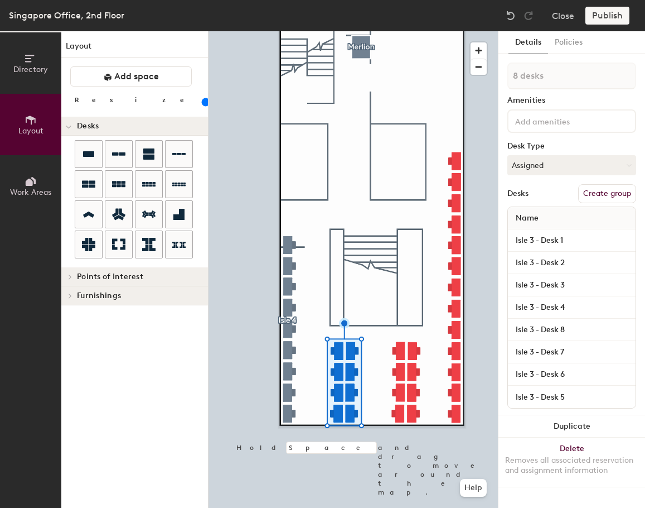
click at [590, 188] on button "Create group" at bounding box center [607, 193] width 58 height 19
type input "Isle 3"
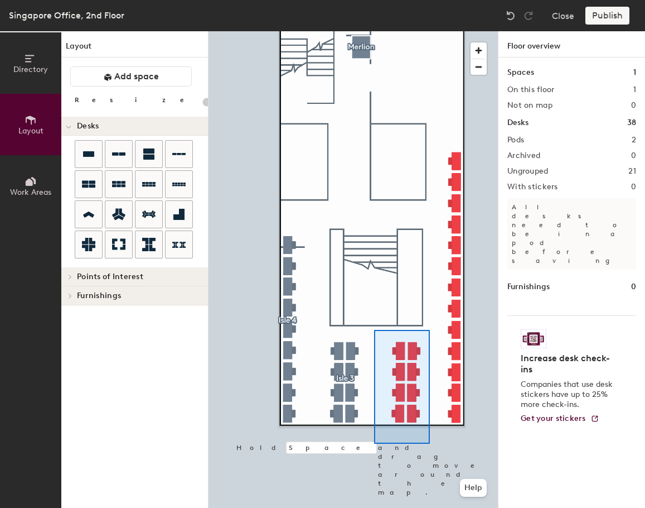
type input "100"
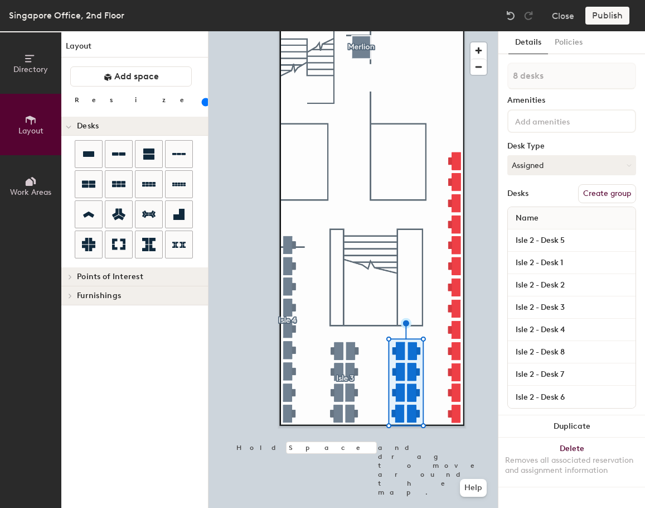
click at [551, 120] on input at bounding box center [563, 120] width 100 height 13
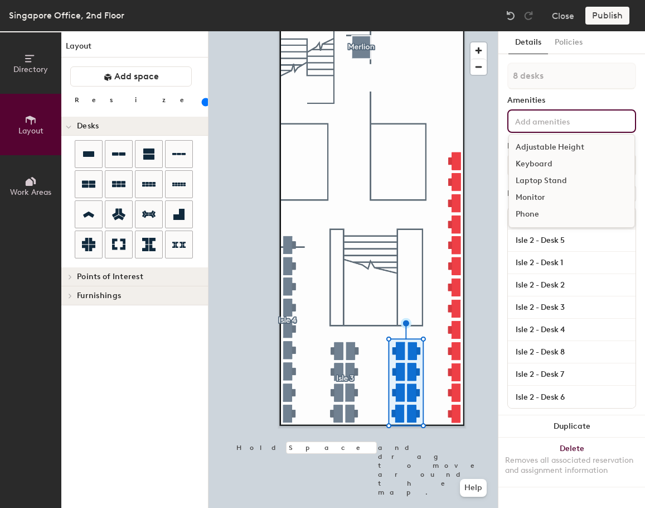
click at [560, 92] on div "8 desks Amenities Adjustable Height Keyboard Laptop Stand Monitor Phone Desk Ty…" at bounding box center [572, 238] width 129 height 353
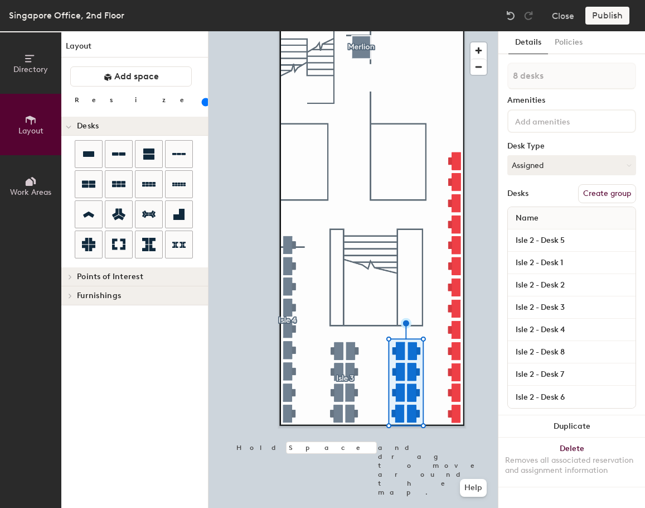
click at [605, 190] on button "Create group" at bounding box center [607, 193] width 58 height 19
type input "P"
type input "Isle 2"
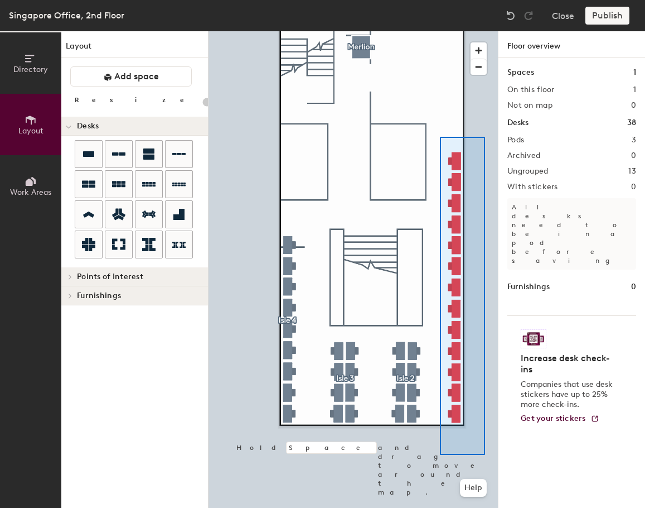
type input "100"
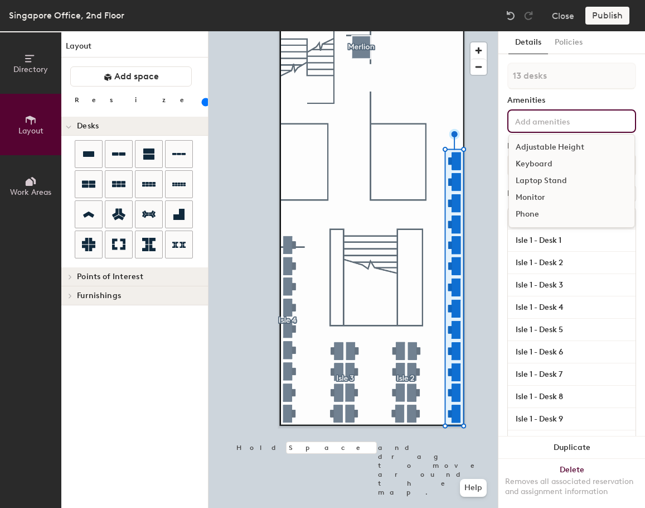
click at [554, 117] on input at bounding box center [563, 120] width 100 height 13
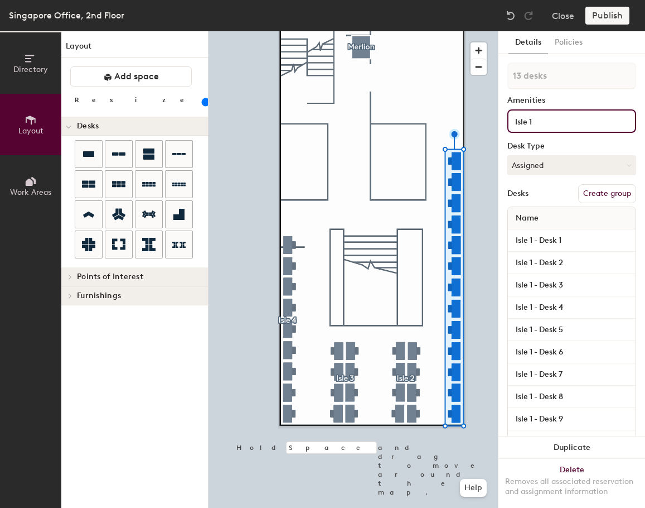
type input "Isle 1"
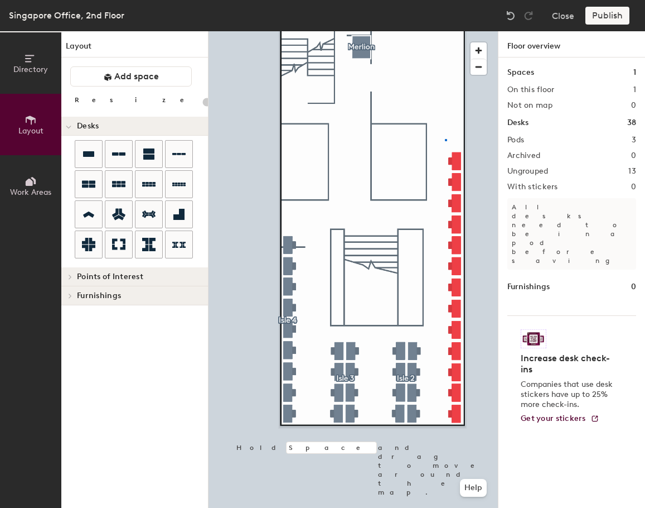
click at [445, 31] on div at bounding box center [353, 31] width 289 height 0
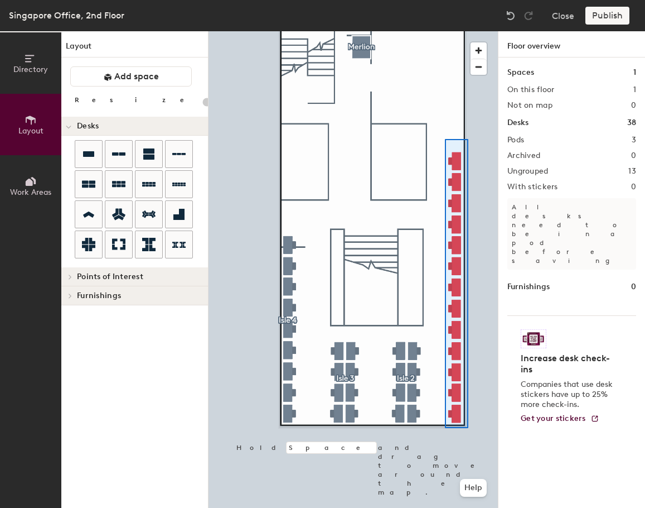
type input "100"
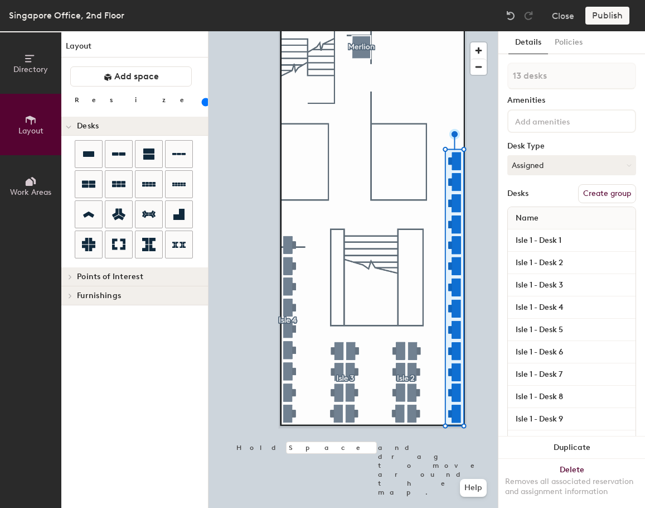
click at [588, 196] on button "Create group" at bounding box center [607, 193] width 58 height 19
type input "P"
type input "Isle 1"
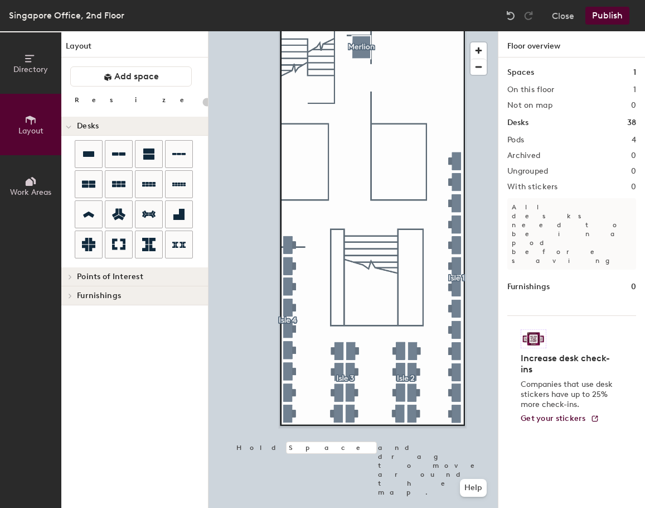
click at [611, 12] on button "Publish" at bounding box center [608, 16] width 44 height 18
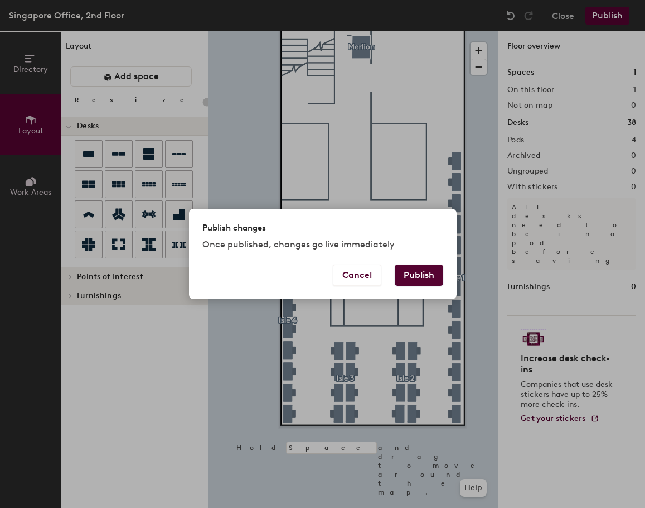
click at [403, 268] on button "Publish" at bounding box center [419, 274] width 49 height 21
type input "20"
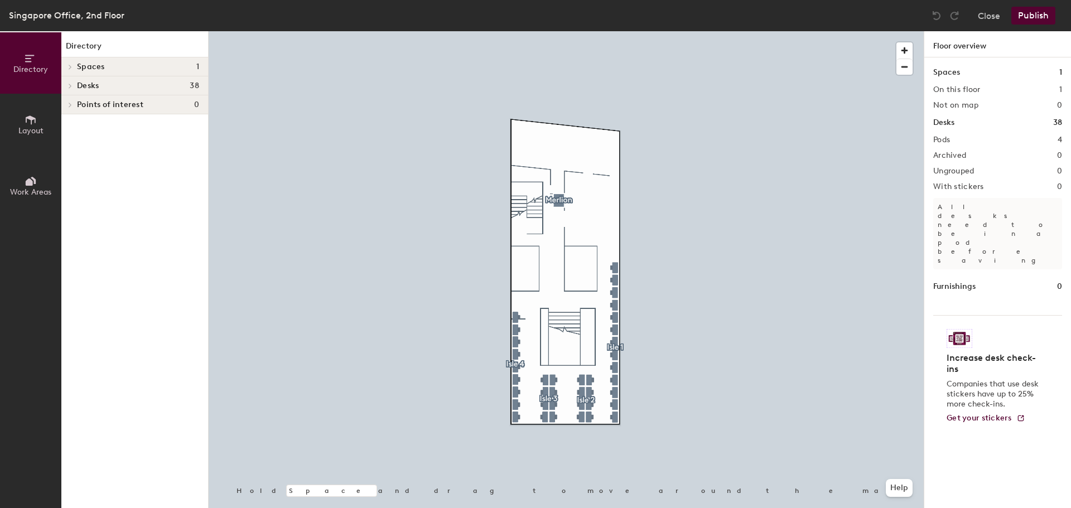
click at [945, 124] on h1 "Desks" at bounding box center [943, 123] width 21 height 12
click at [70, 86] on icon at bounding box center [70, 86] width 4 height 6
click at [84, 102] on span "Isle 1" at bounding box center [85, 105] width 17 height 9
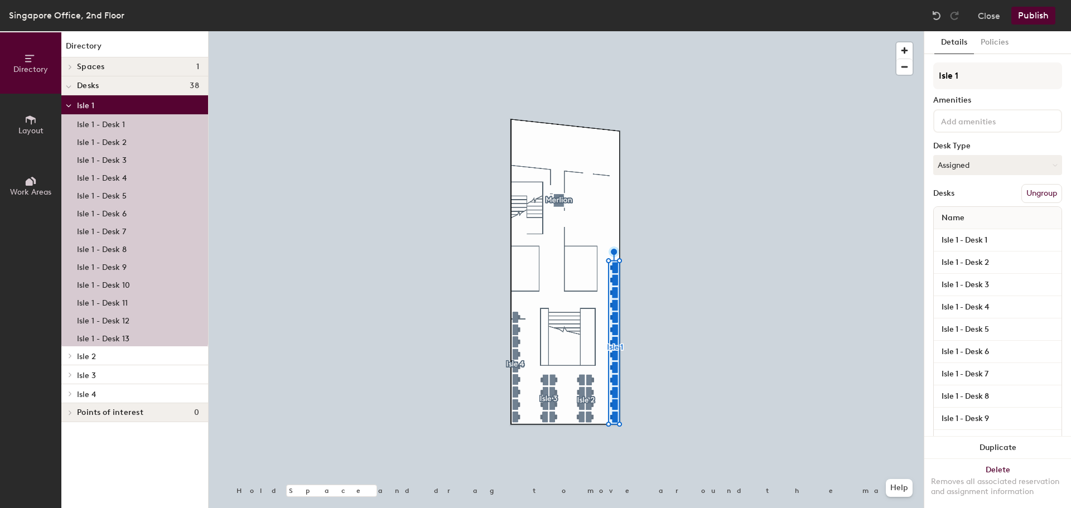
click at [102, 120] on p "Isle 1 - Desk 1" at bounding box center [101, 123] width 48 height 13
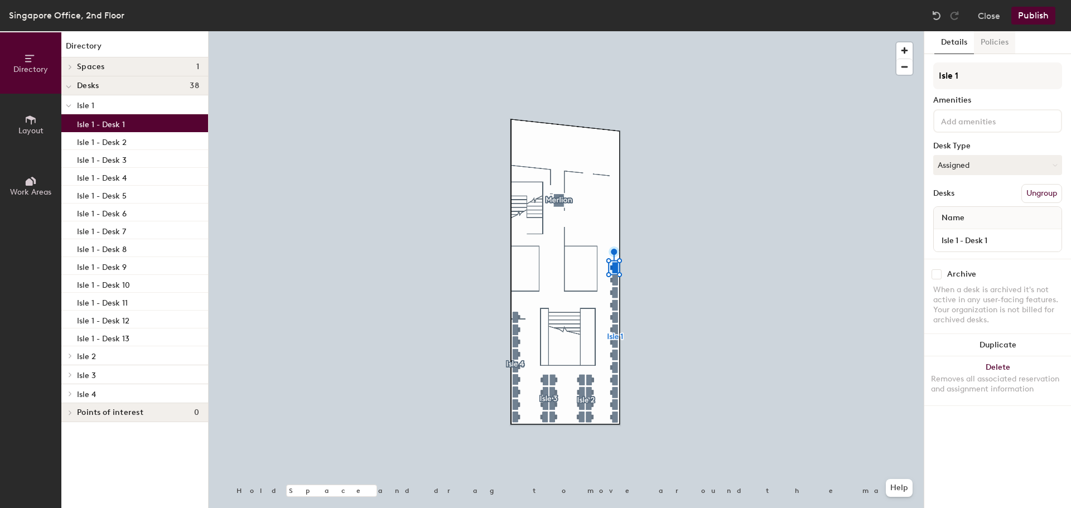
click at [994, 45] on button "Policies" at bounding box center [994, 42] width 41 height 23
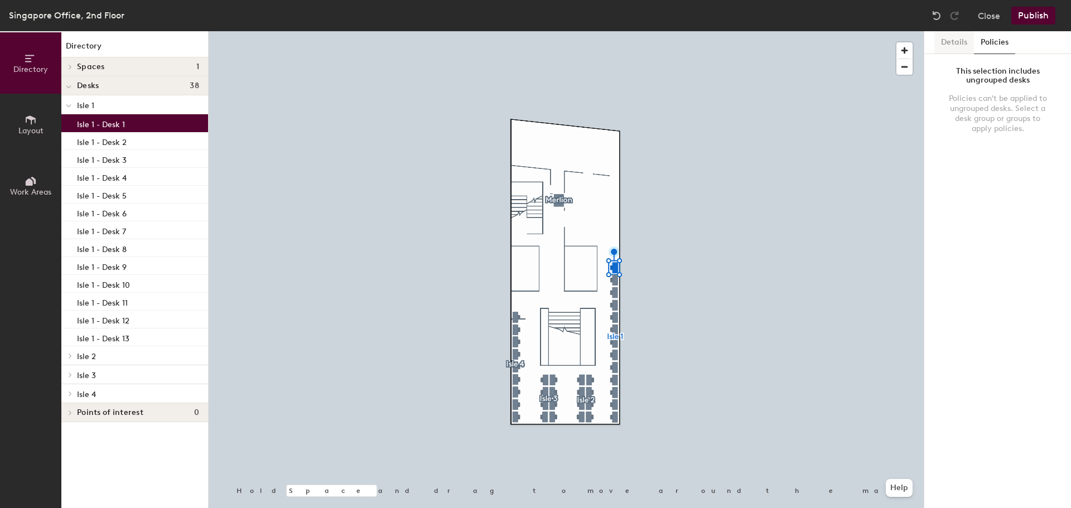
click at [962, 42] on button "Details" at bounding box center [954, 42] width 40 height 23
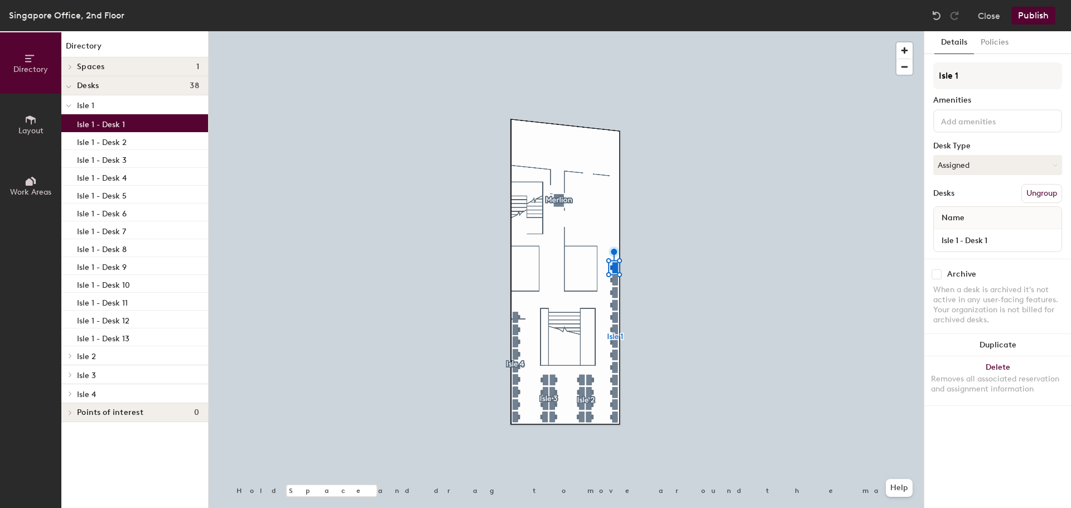
click at [48, 123] on button "Layout" at bounding box center [30, 124] width 61 height 61
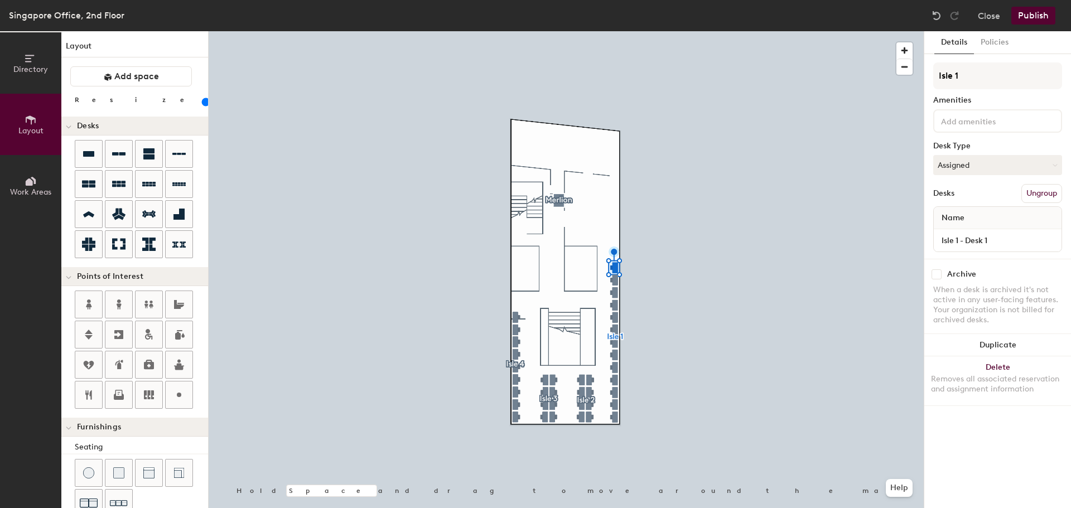
click at [27, 190] on span "Work Areas" at bounding box center [30, 191] width 41 height 9
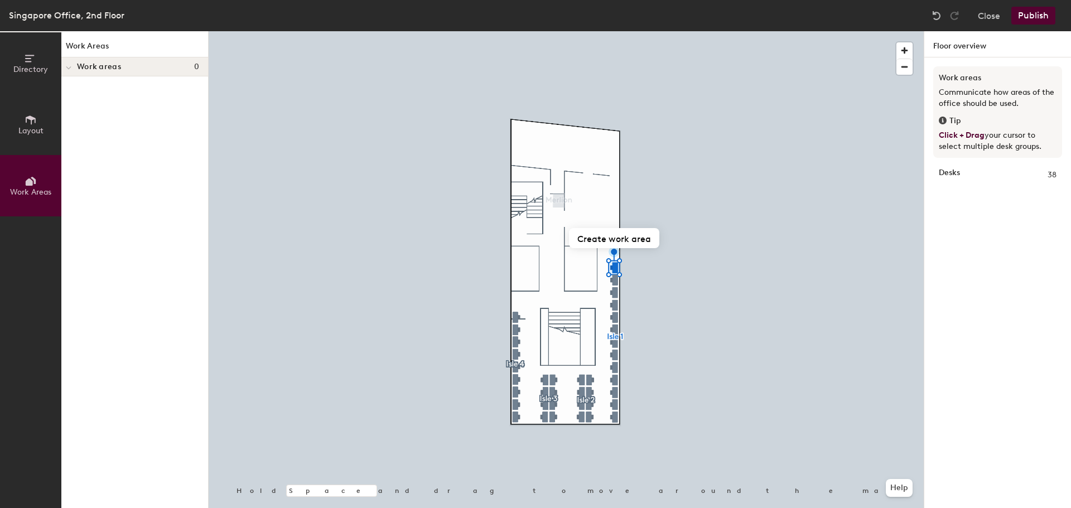
click at [35, 69] on span "Directory" at bounding box center [30, 69] width 35 height 9
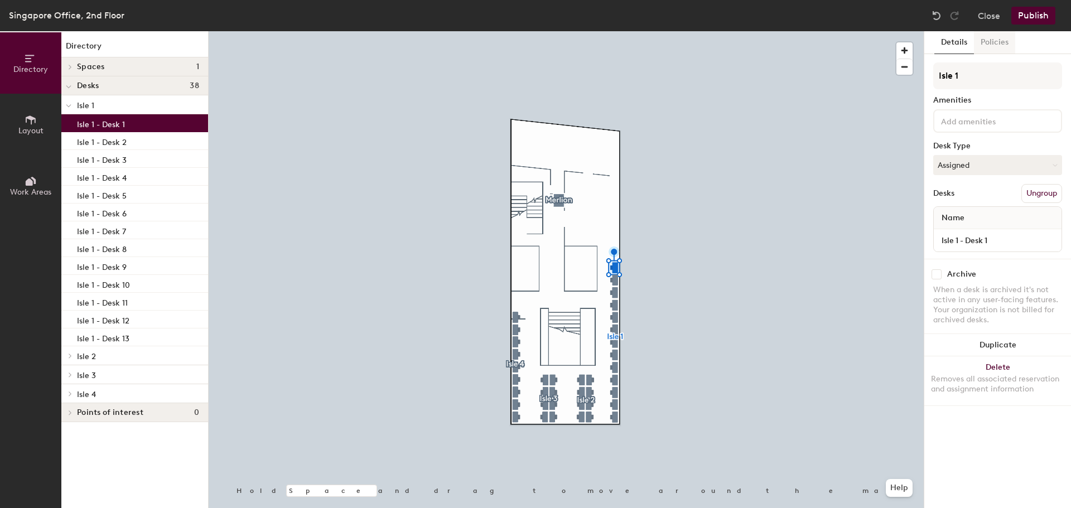
click at [991, 45] on button "Policies" at bounding box center [994, 42] width 41 height 23
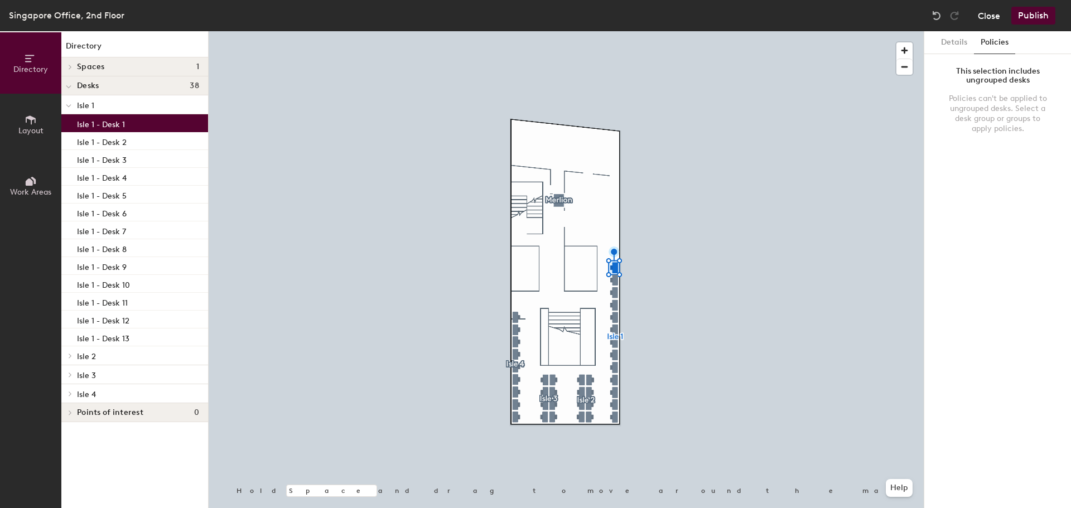
click at [991, 20] on button "Close" at bounding box center [989, 16] width 22 height 18
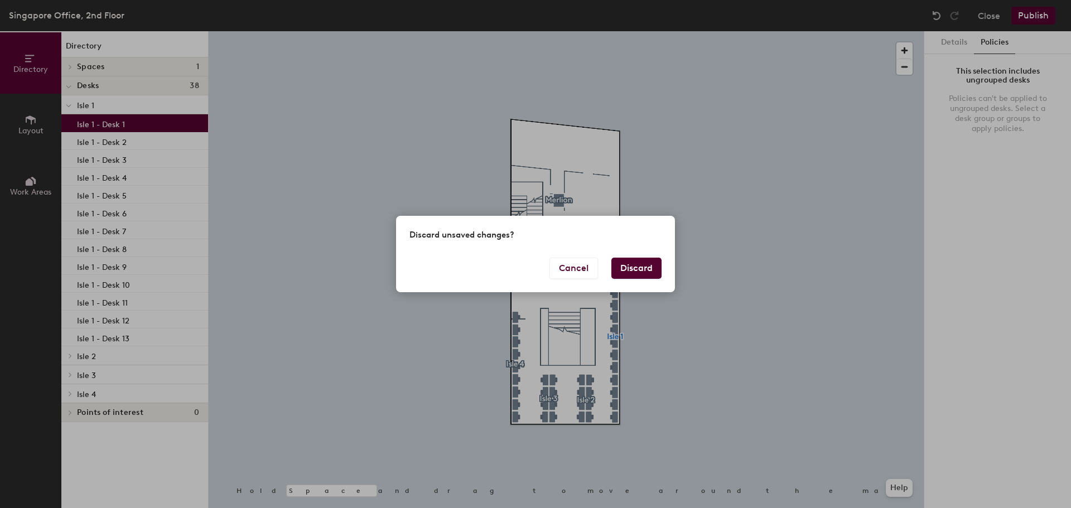
click at [645, 259] on button "Discard" at bounding box center [636, 268] width 50 height 21
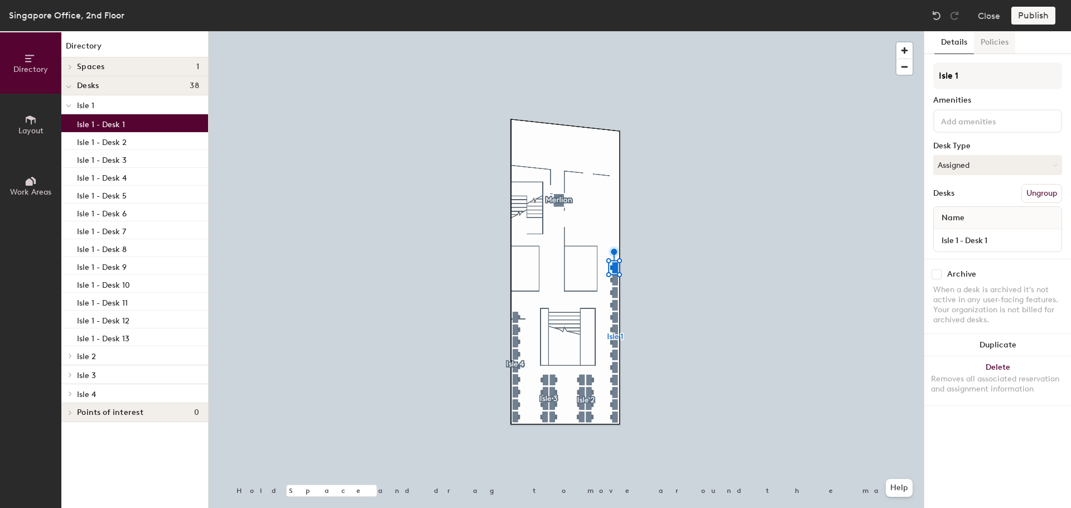
click at [991, 46] on button "Policies" at bounding box center [994, 42] width 41 height 23
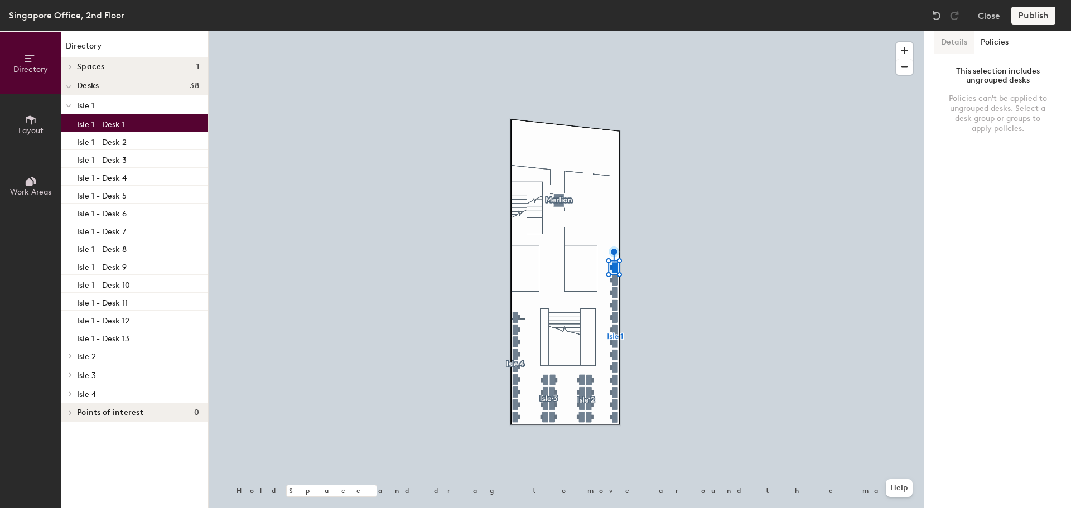
click at [955, 45] on button "Details" at bounding box center [954, 42] width 40 height 23
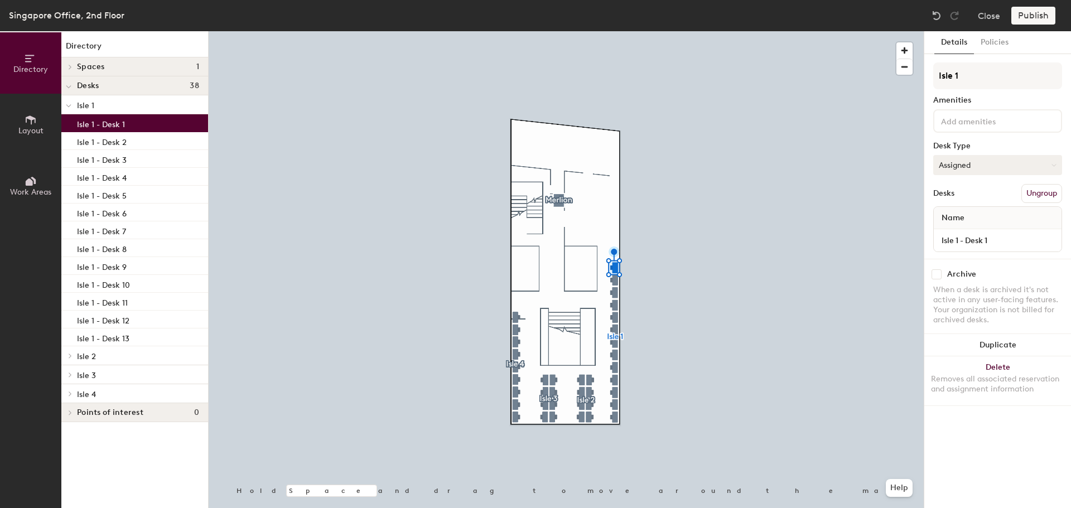
click at [953, 173] on button "Assigned" at bounding box center [997, 165] width 129 height 20
click at [953, 210] on div "Hot" at bounding box center [990, 216] width 112 height 17
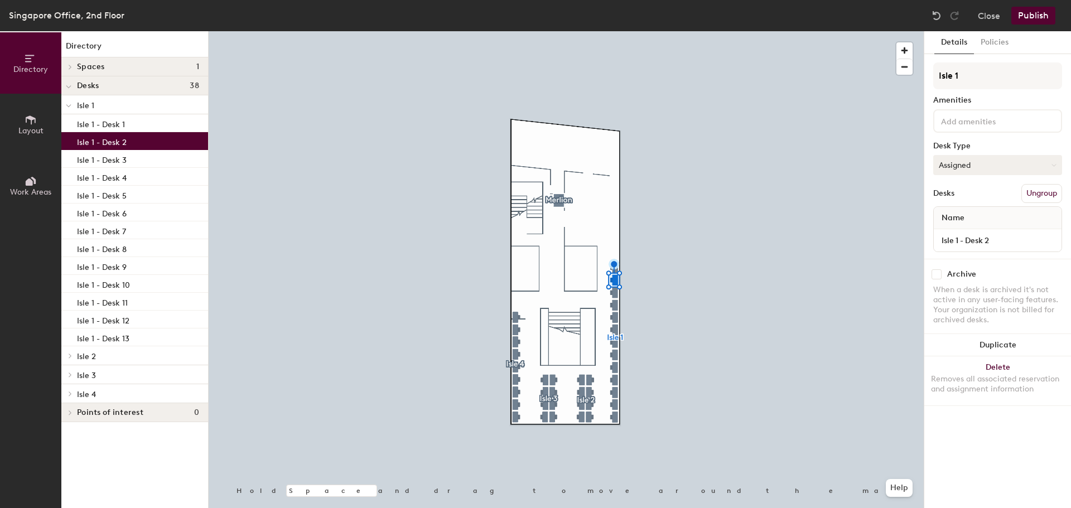
click at [961, 166] on button "Assigned" at bounding box center [997, 165] width 129 height 20
click at [959, 228] on div "Hoteled" at bounding box center [990, 233] width 112 height 17
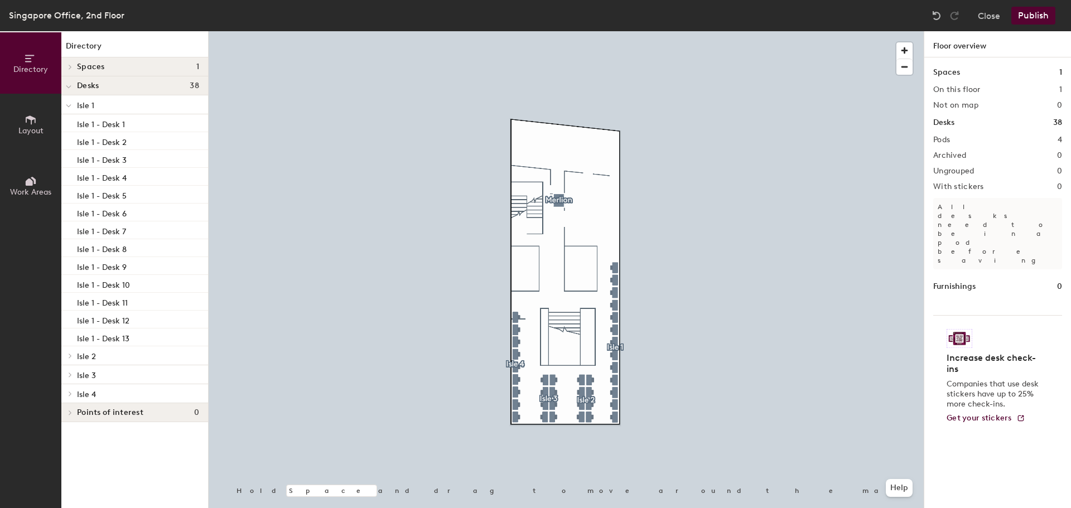
click at [1030, 18] on button "Publish" at bounding box center [1033, 16] width 44 height 18
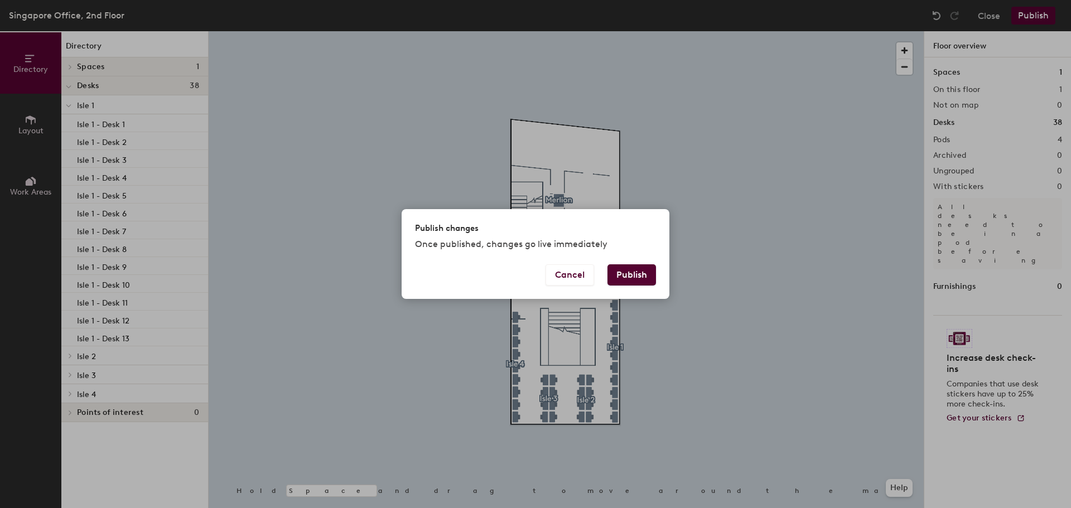
click at [641, 267] on button "Publish" at bounding box center [631, 274] width 49 height 21
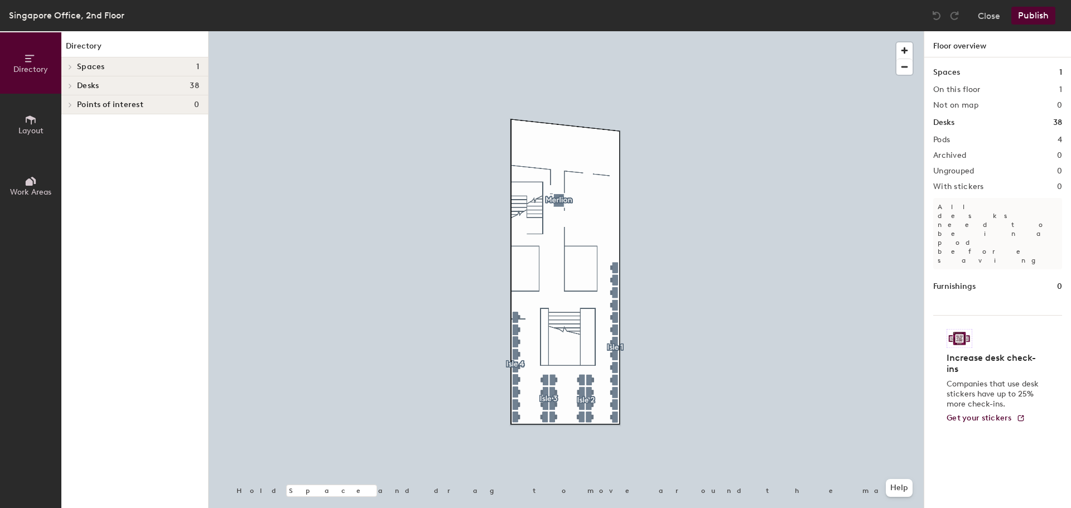
click at [70, 84] on icon at bounding box center [70, 86] width 2 height 4
click at [73, 109] on div at bounding box center [68, 104] width 15 height 18
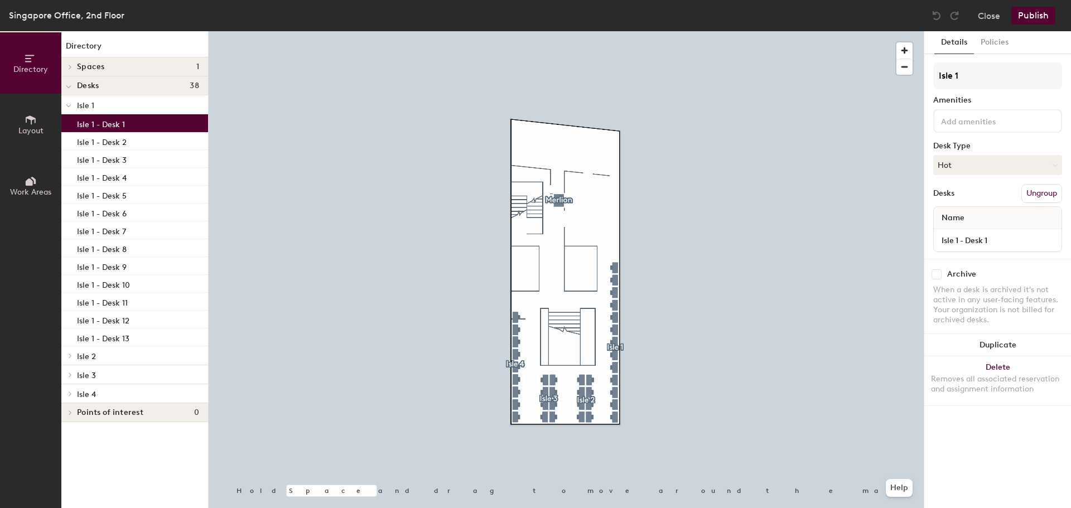
click at [113, 122] on p "Isle 1 - Desk 1" at bounding box center [101, 123] width 48 height 13
click at [999, 46] on button "Policies" at bounding box center [994, 42] width 41 height 23
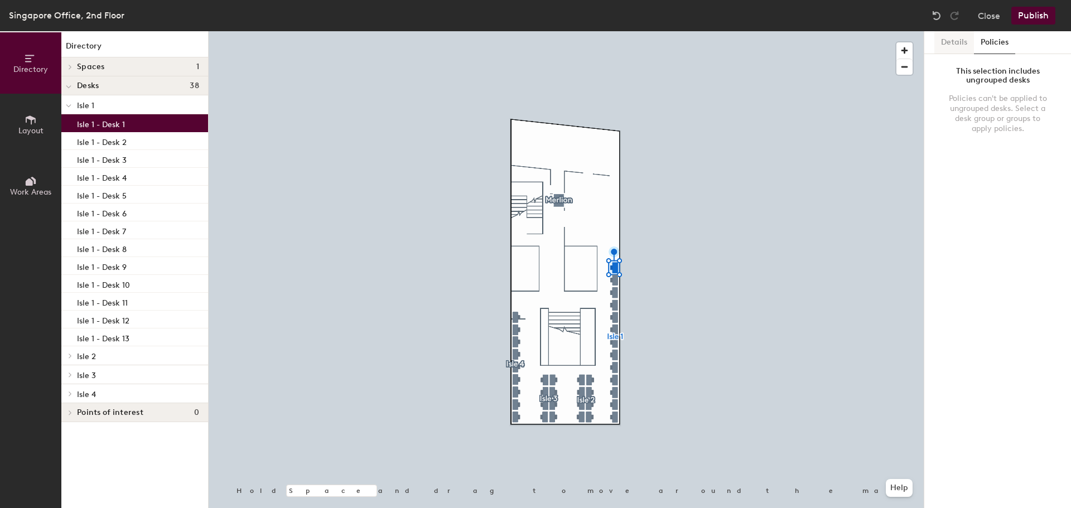
click at [959, 44] on button "Details" at bounding box center [954, 42] width 40 height 23
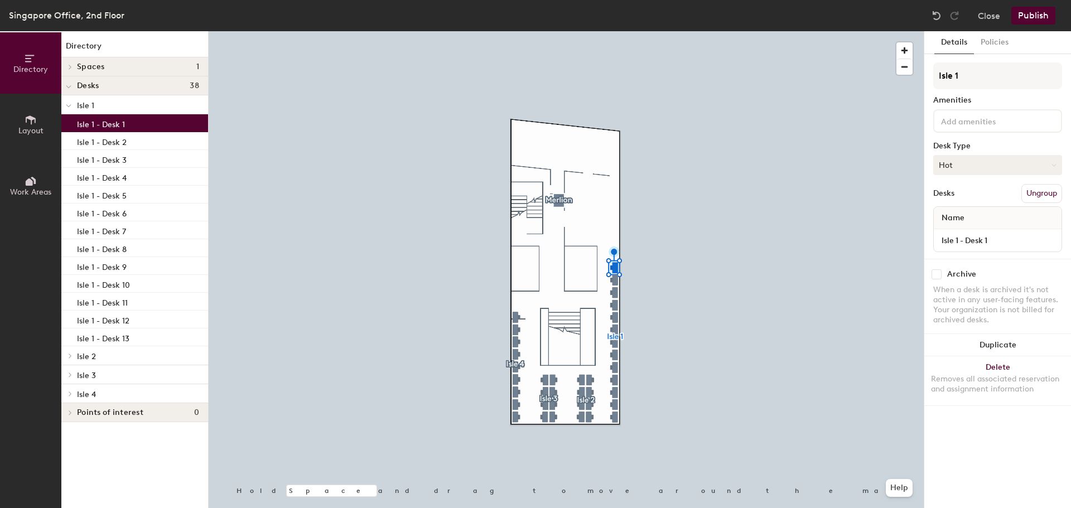
click at [984, 165] on button "Hot" at bounding box center [997, 165] width 129 height 20
click at [954, 199] on div "Assigned" at bounding box center [990, 199] width 112 height 17
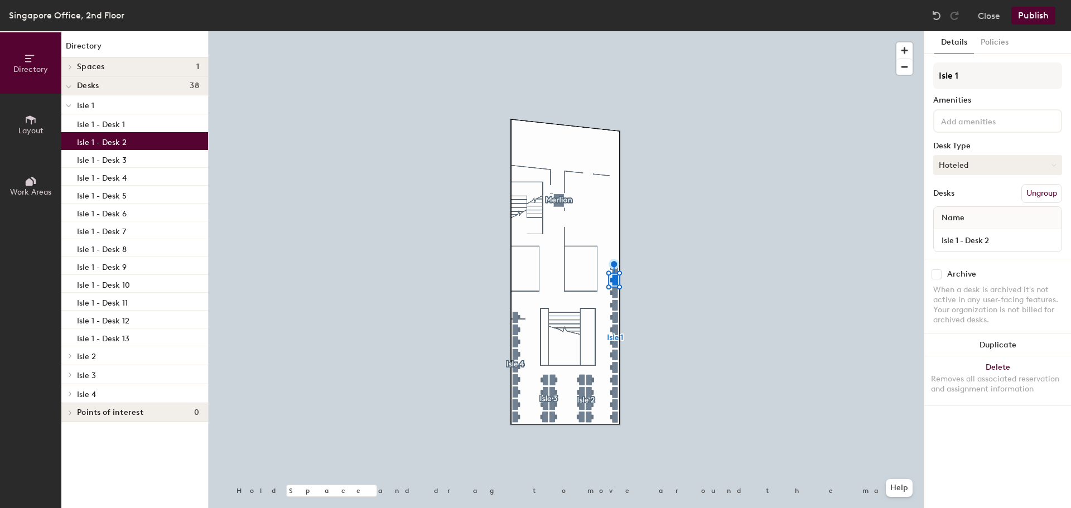
click at [976, 172] on button "Hoteled" at bounding box center [997, 165] width 129 height 20
click at [962, 200] on div "Assigned" at bounding box center [990, 199] width 112 height 17
click at [724, 31] on div at bounding box center [566, 31] width 715 height 0
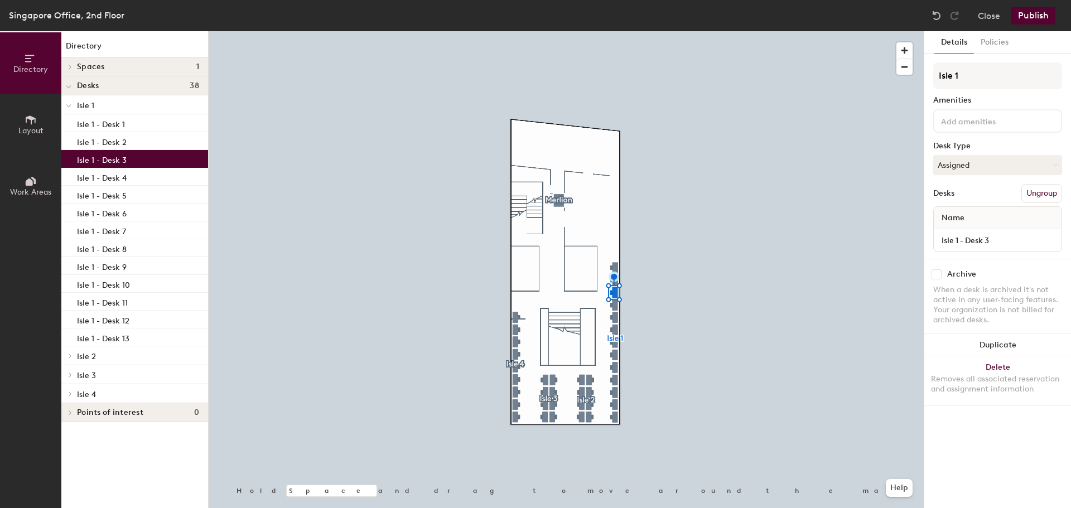
click at [1036, 18] on button "Publish" at bounding box center [1033, 16] width 44 height 18
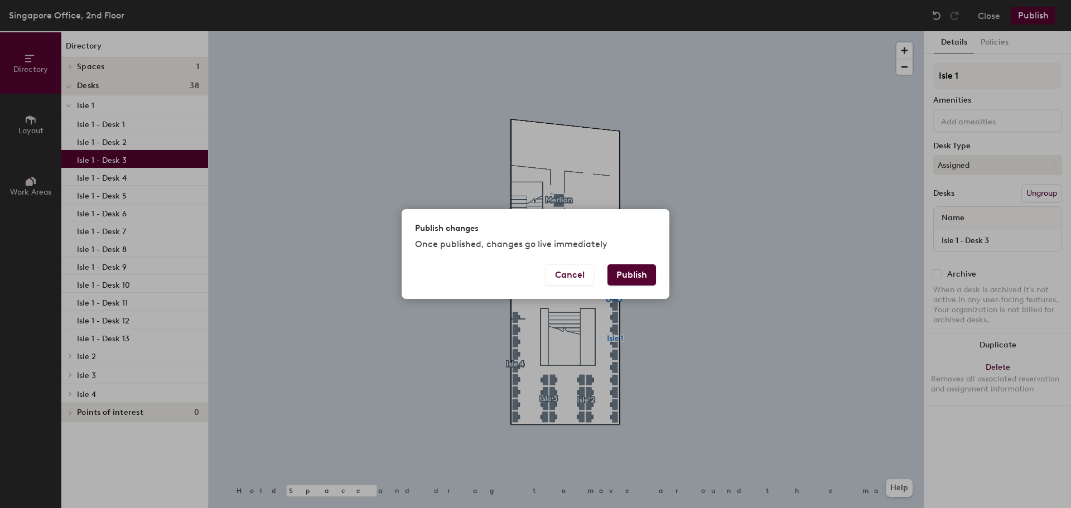
drag, startPoint x: 632, startPoint y: 272, endPoint x: 648, endPoint y: 259, distance: 19.8
click at [632, 273] on button "Publish" at bounding box center [631, 274] width 49 height 21
